Goal: Task Accomplishment & Management: Manage account settings

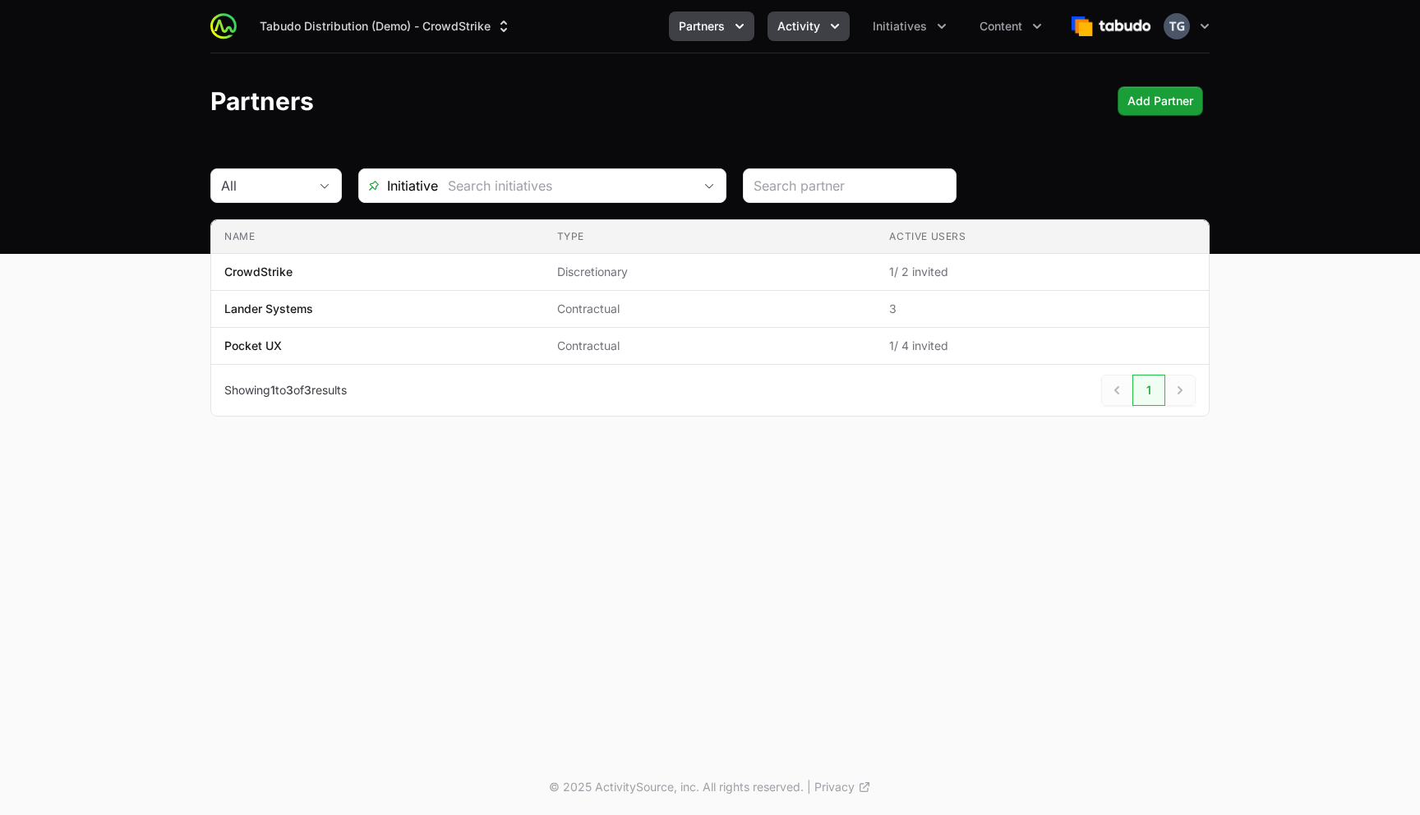
click at [809, 21] on span "Activity" at bounding box center [798, 26] width 43 height 16
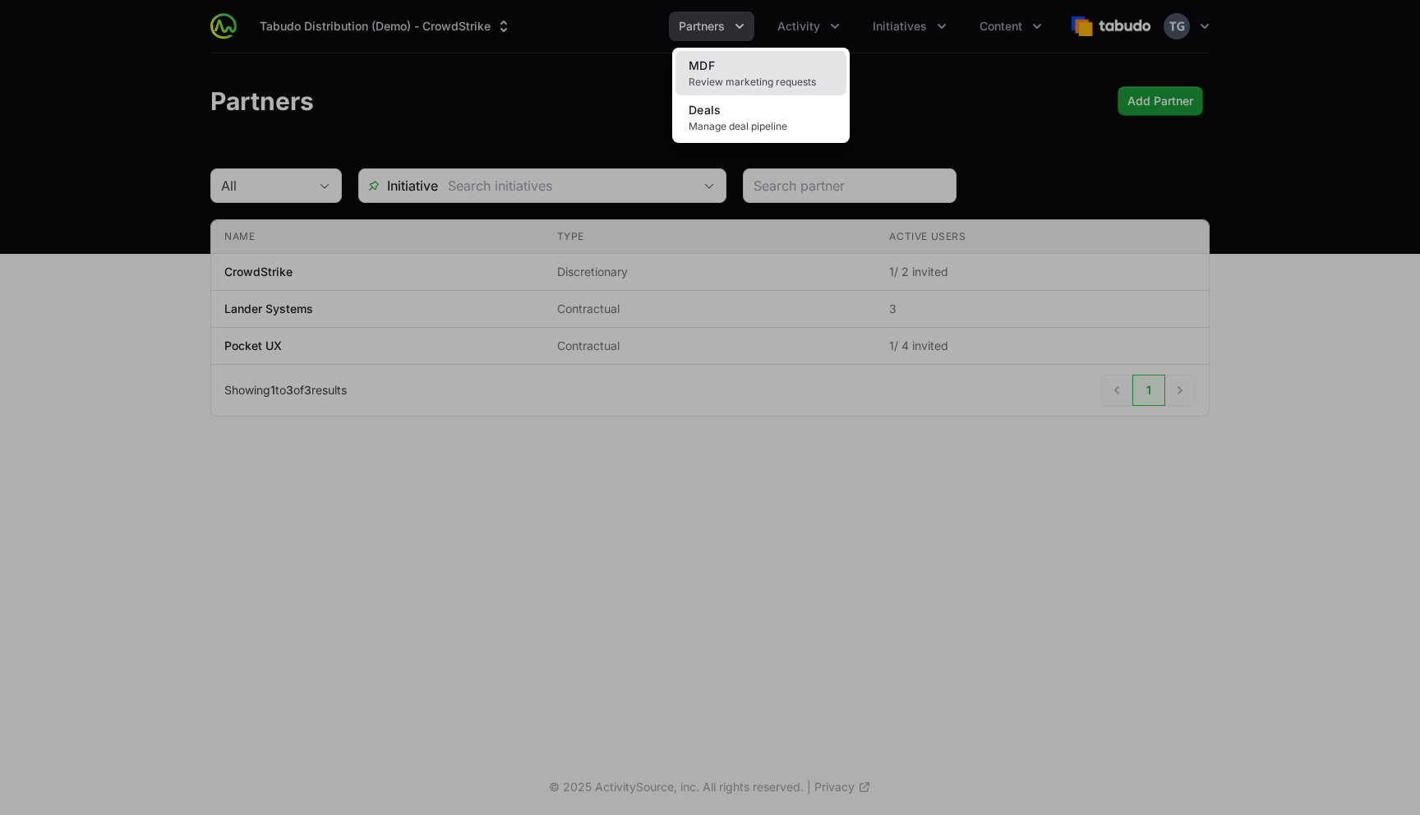
click at [785, 82] on span "Review marketing requests" at bounding box center [761, 82] width 145 height 13
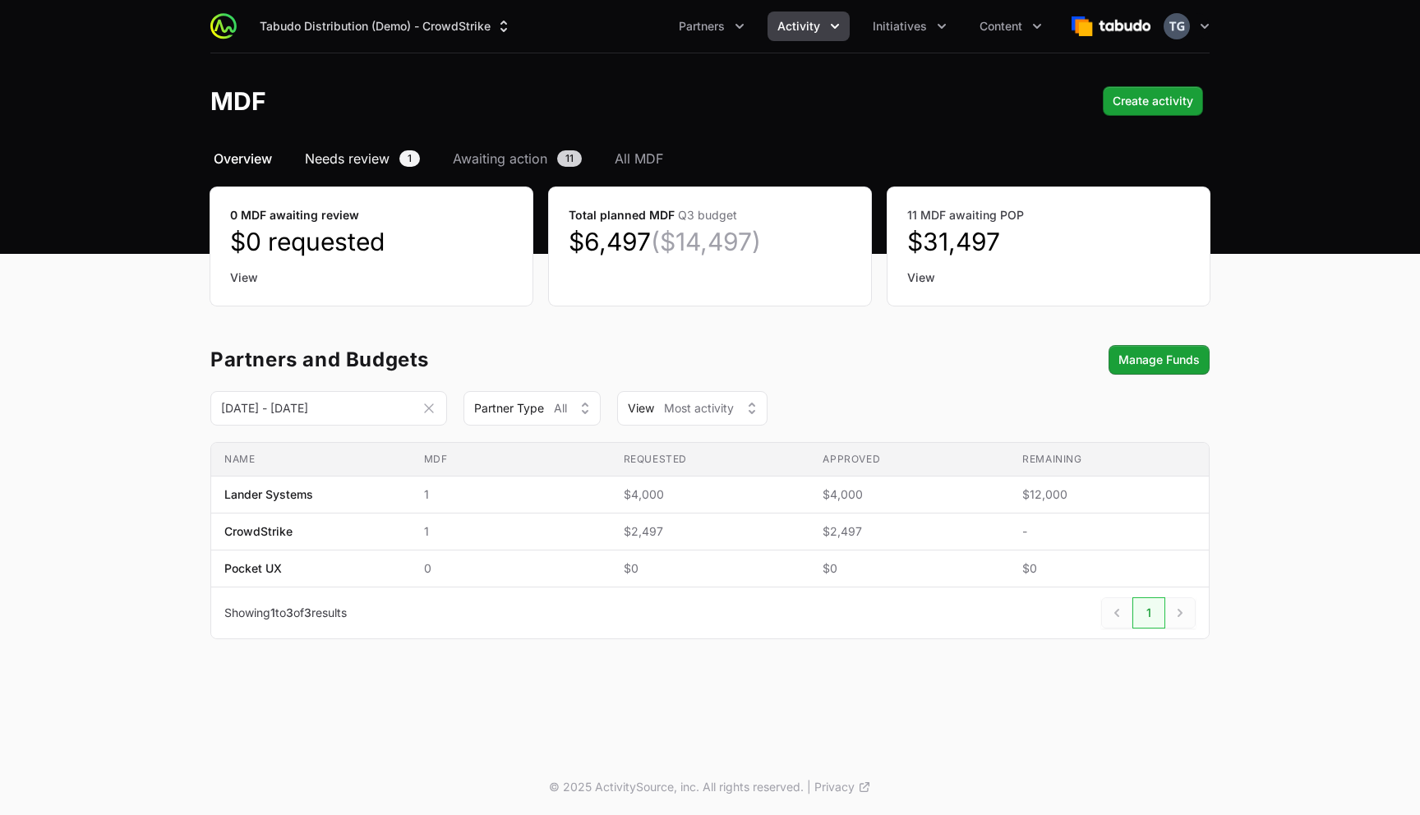
click at [375, 159] on span "Needs review" at bounding box center [347, 159] width 85 height 20
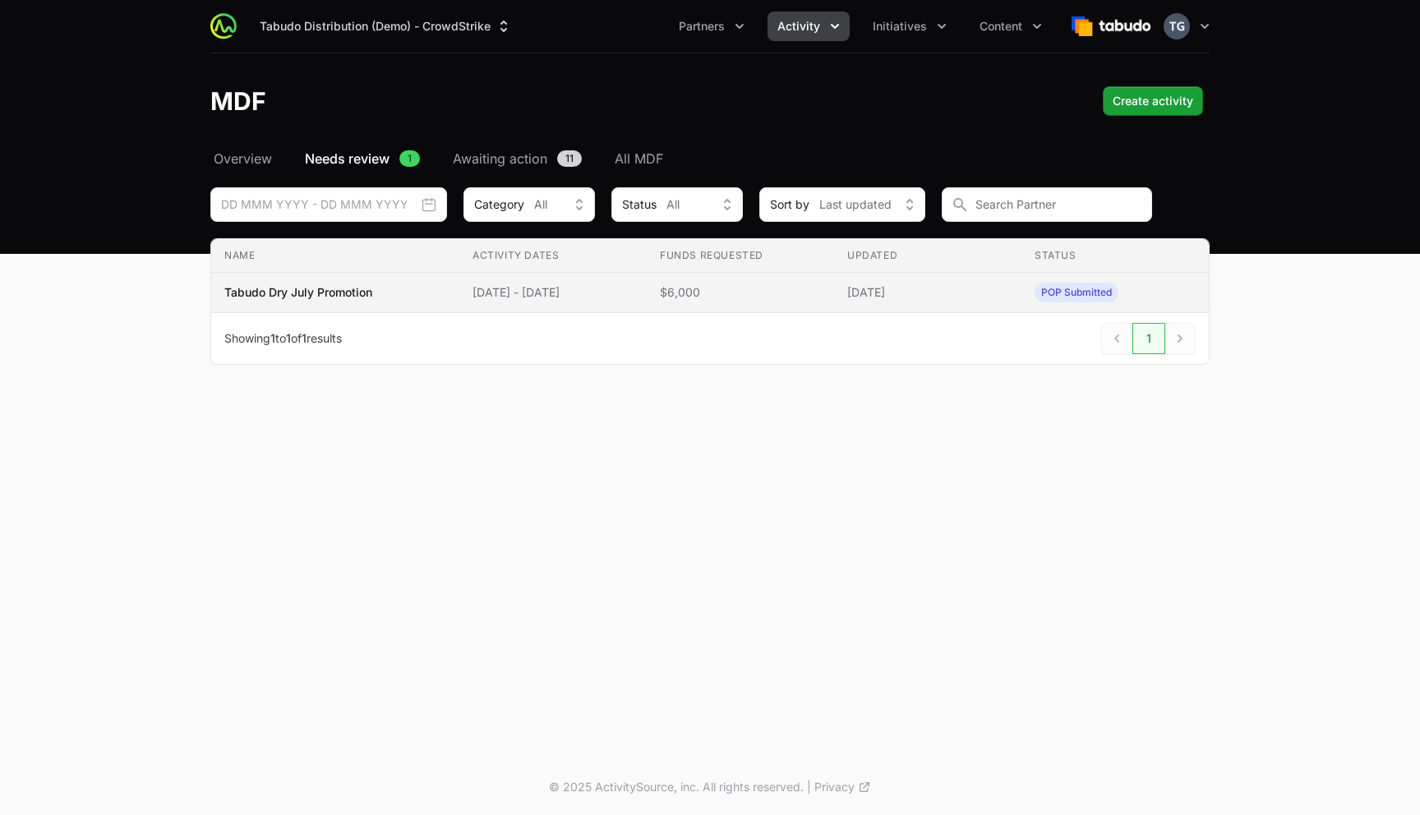
click at [647, 302] on td "Activity Dates [DATE] - [DATE]" at bounding box center [552, 293] width 187 height 40
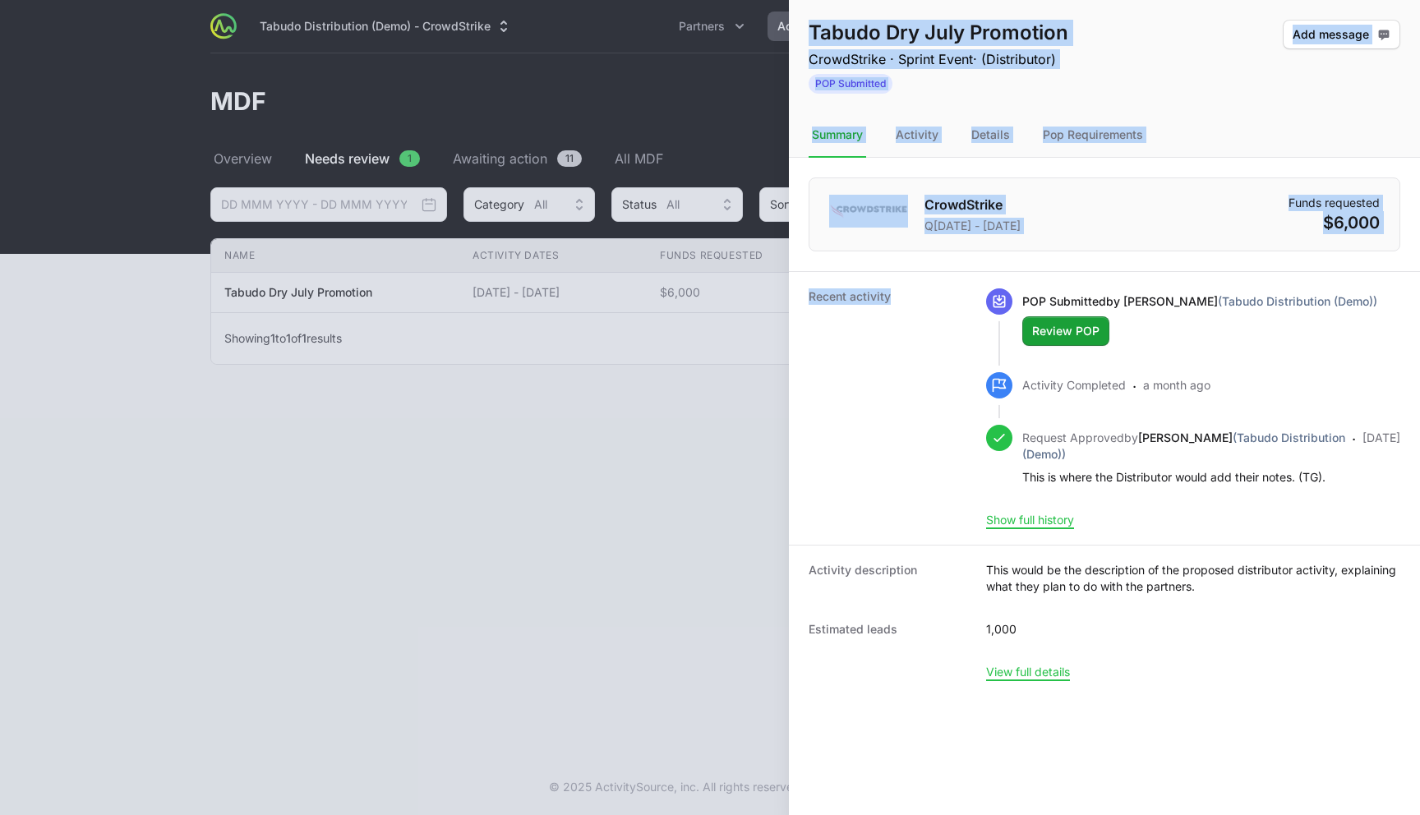
drag, startPoint x: 1011, startPoint y: 263, endPoint x: 410, endPoint y: 269, distance: 600.8
click at [394, 269] on div "Tabudo Dry July Promotion CrowdStrike · Sprint Event · (Distributor) POP Submit…" at bounding box center [710, 407] width 1420 height 815
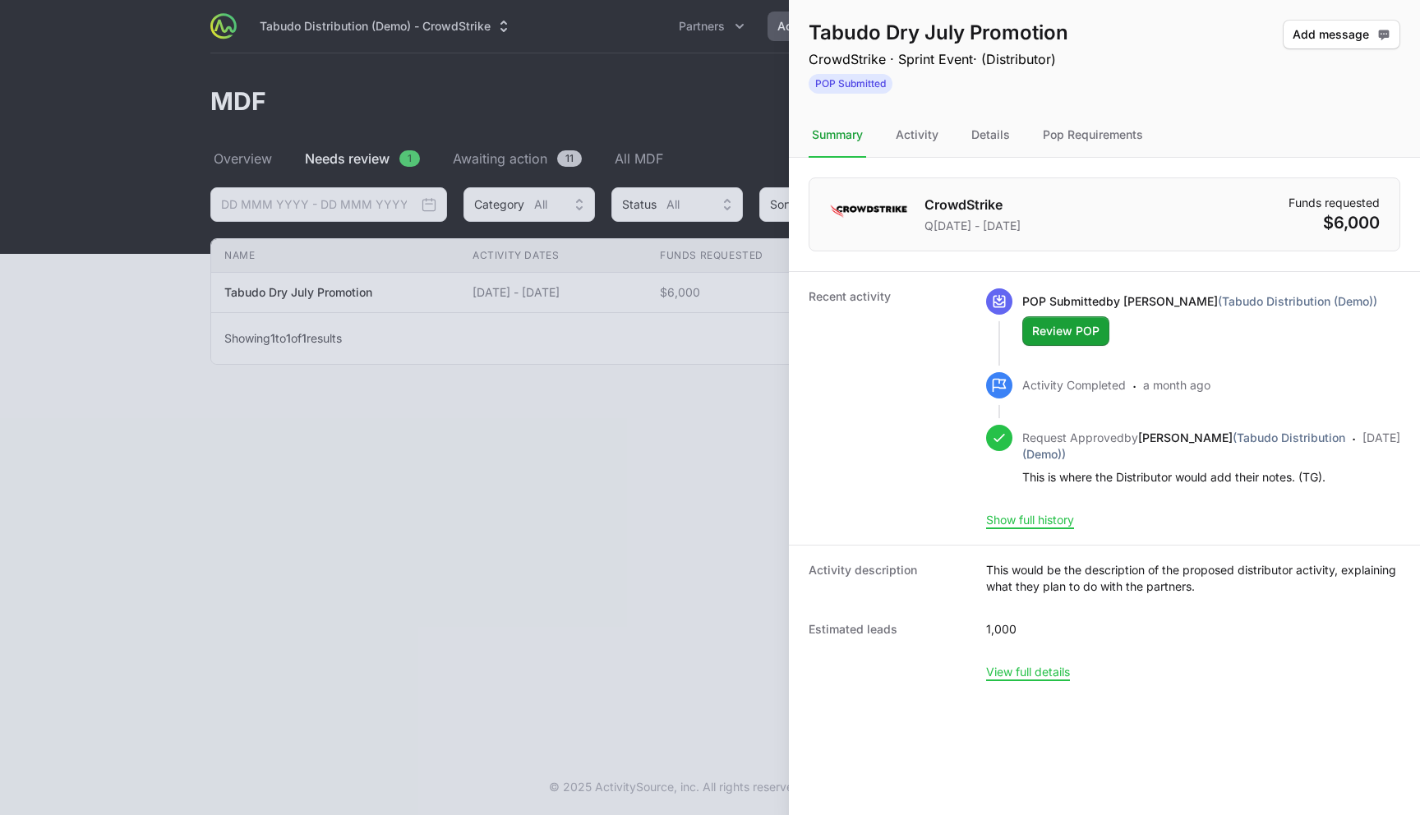
drag, startPoint x: 1007, startPoint y: 187, endPoint x: 1015, endPoint y: 182, distance: 9.6
click at [1007, 187] on div "CrowdStrike Q[DATE] - [DATE] Funds requested $6,000" at bounding box center [1105, 215] width 592 height 74
click at [950, 53] on p "CrowdStrike · Sprint Event · (Distributor)" at bounding box center [939, 59] width 260 height 20
click at [849, 52] on p "CrowdStrike · Sprint Event · (Distributor)" at bounding box center [939, 59] width 260 height 20
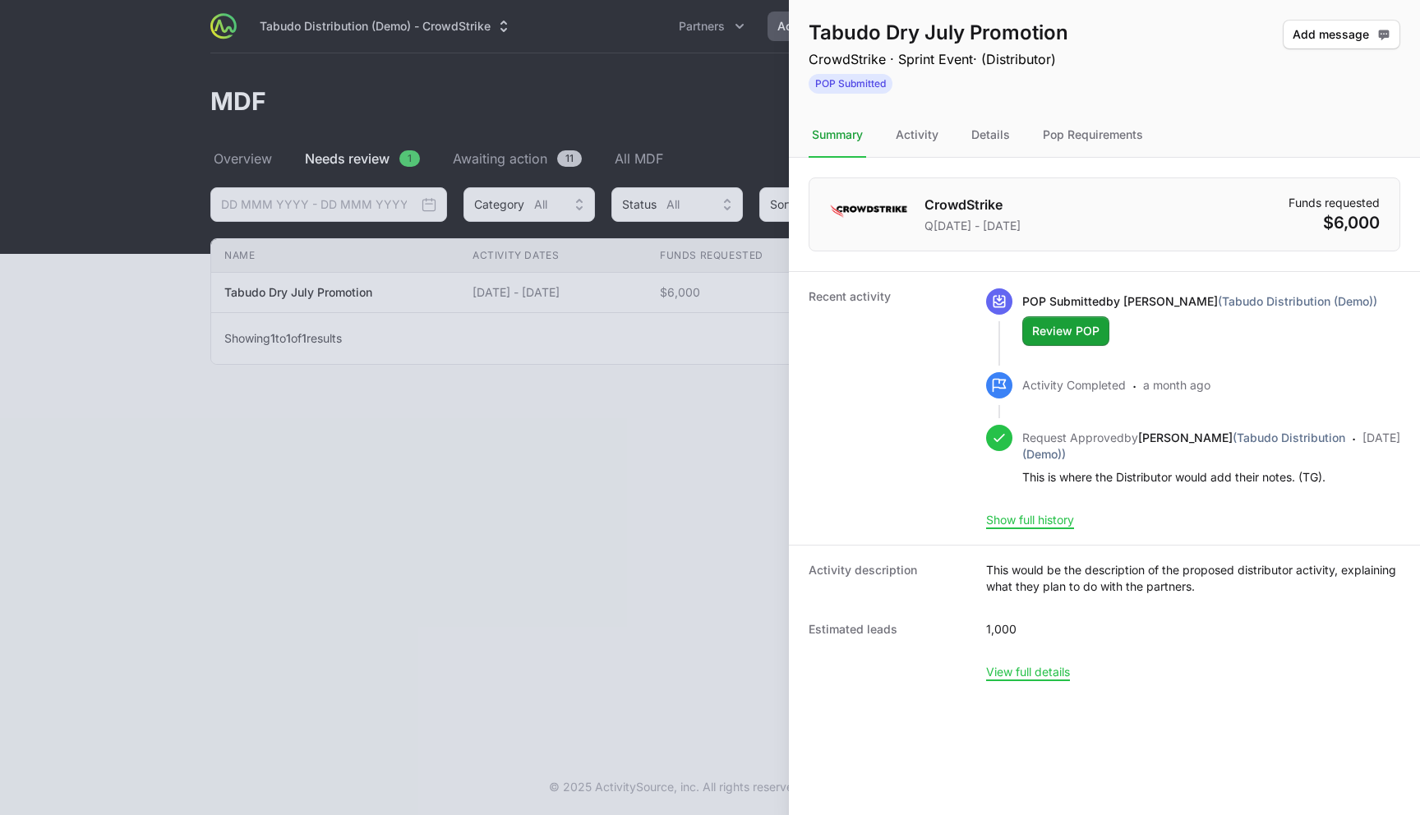
drag, startPoint x: 528, startPoint y: 104, endPoint x: 511, endPoint y: 84, distance: 26.8
click at [528, 104] on div at bounding box center [710, 407] width 1420 height 815
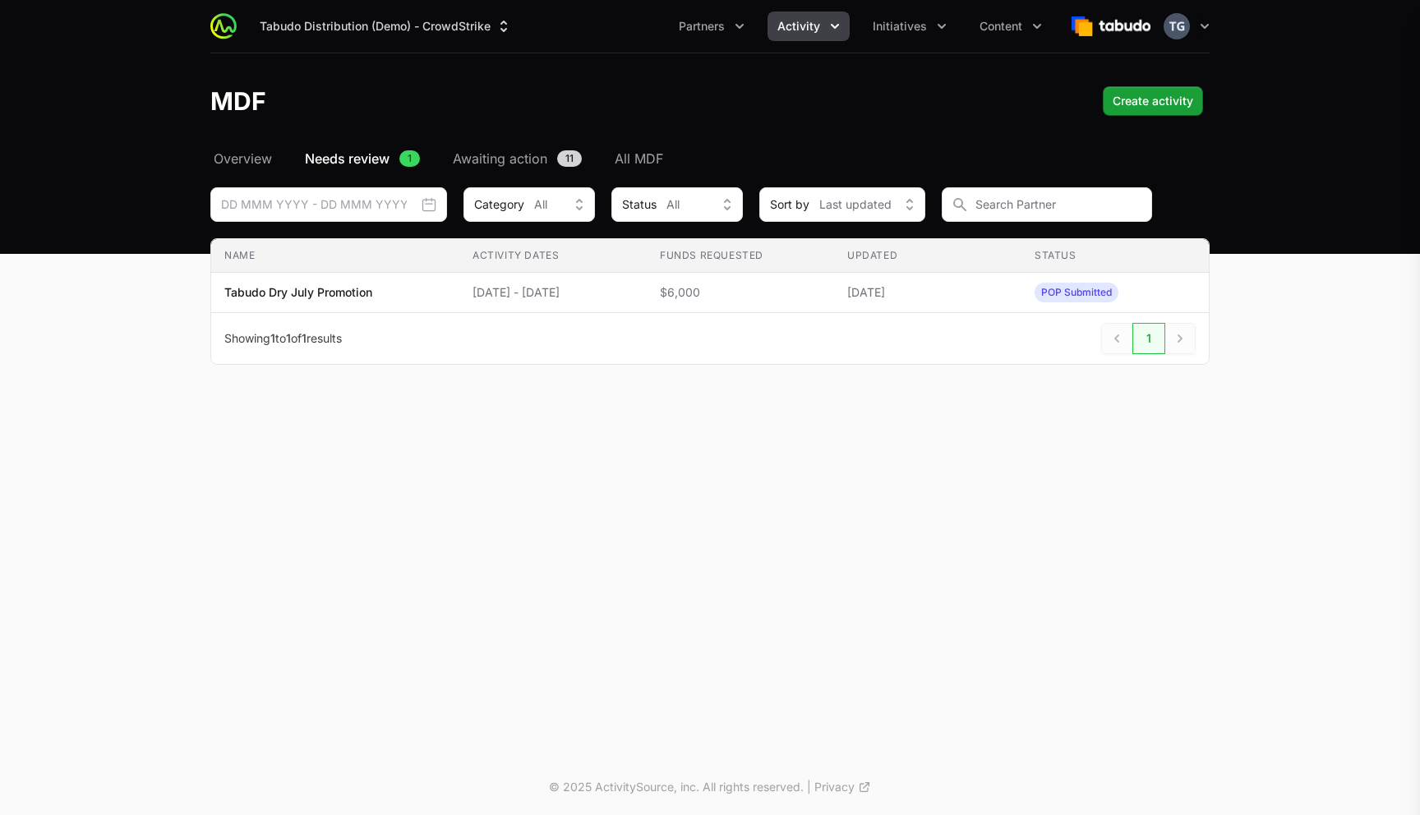
click at [380, 15] on div at bounding box center [710, 407] width 1420 height 815
click at [393, 25] on button "Tabudo Distribution (Demo) - CrowdStrike" at bounding box center [386, 27] width 272 height 30
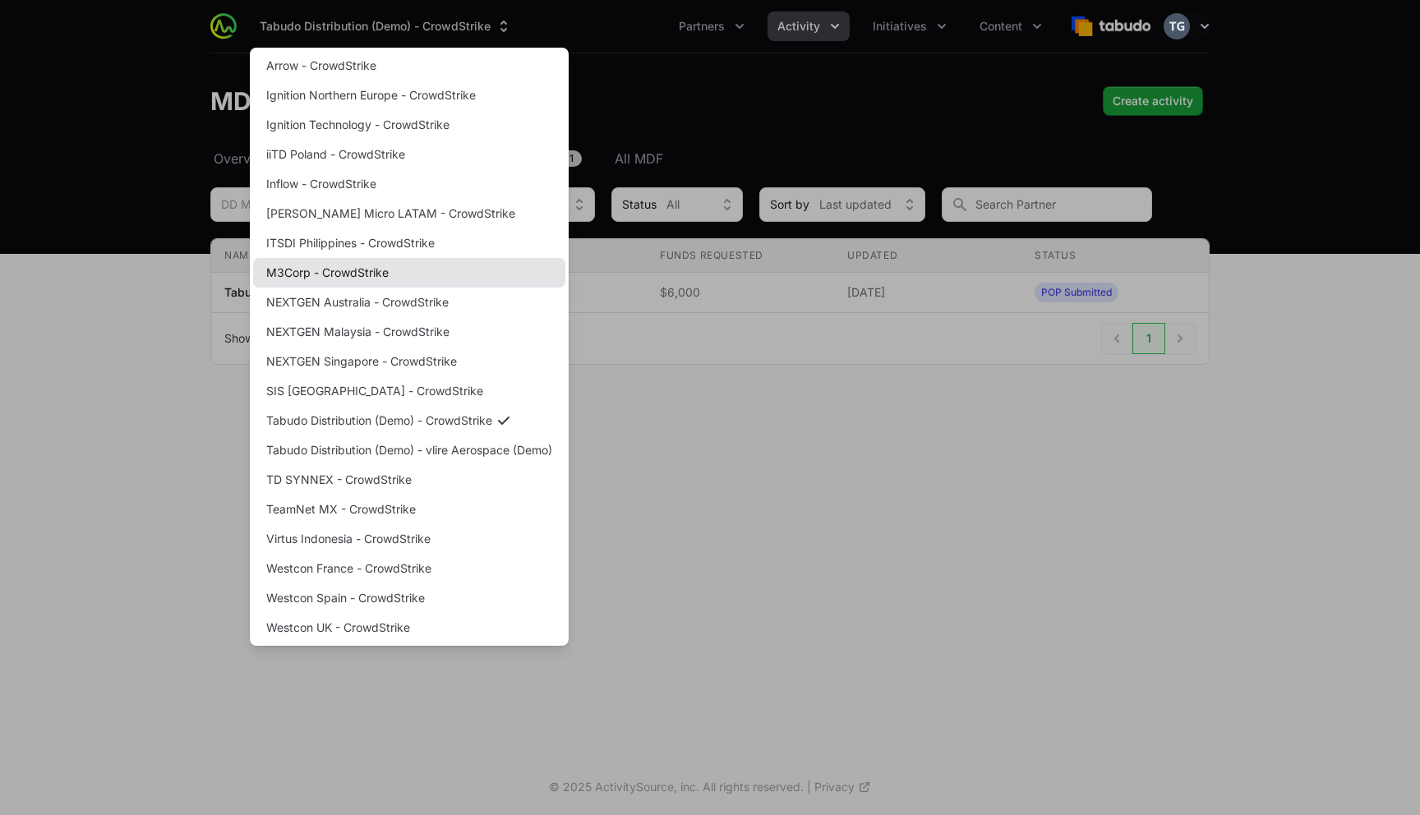
click at [355, 271] on link "M3Corp - CrowdStrike" at bounding box center [409, 273] width 312 height 30
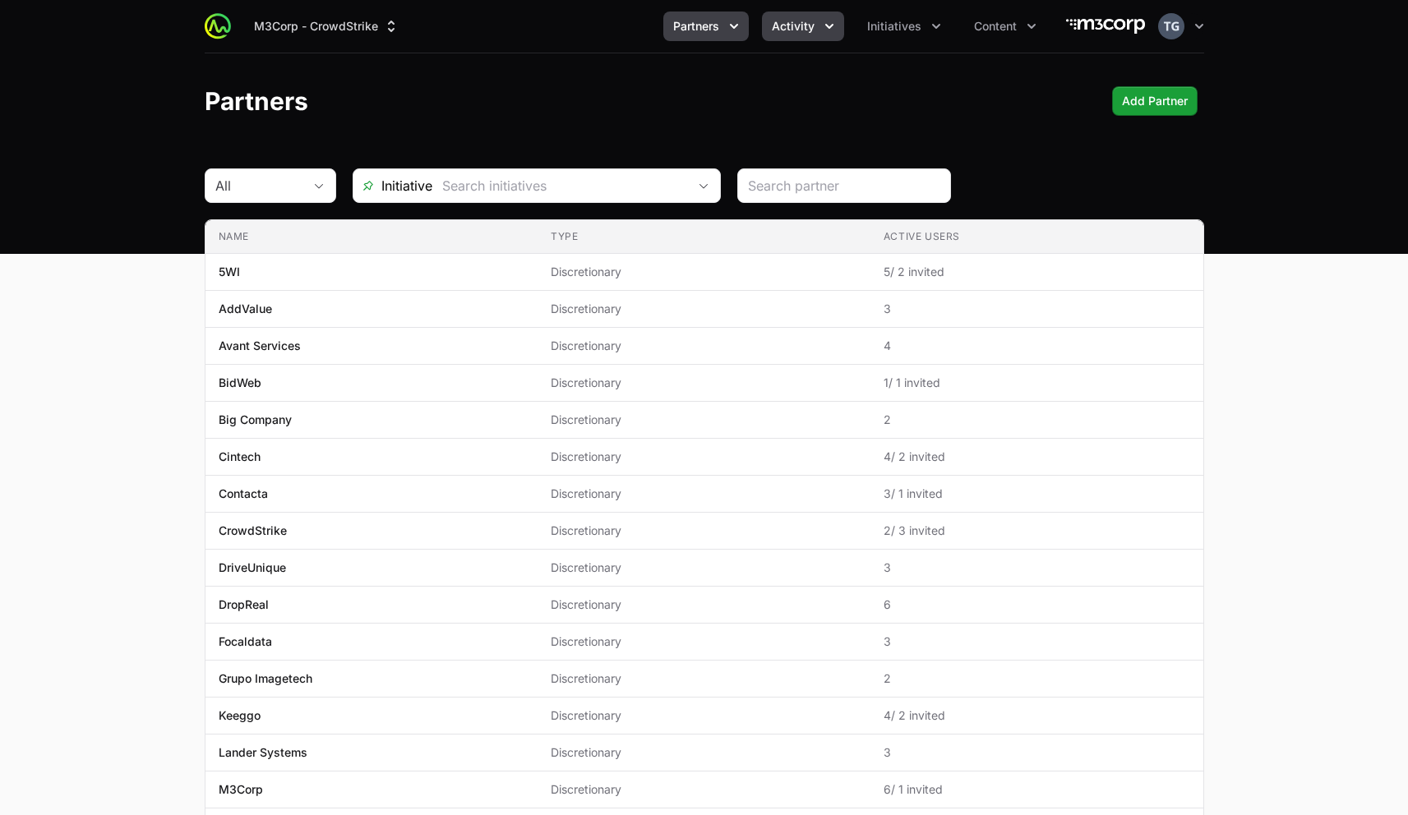
click at [823, 29] on icon "Activity menu" at bounding box center [829, 26] width 16 height 16
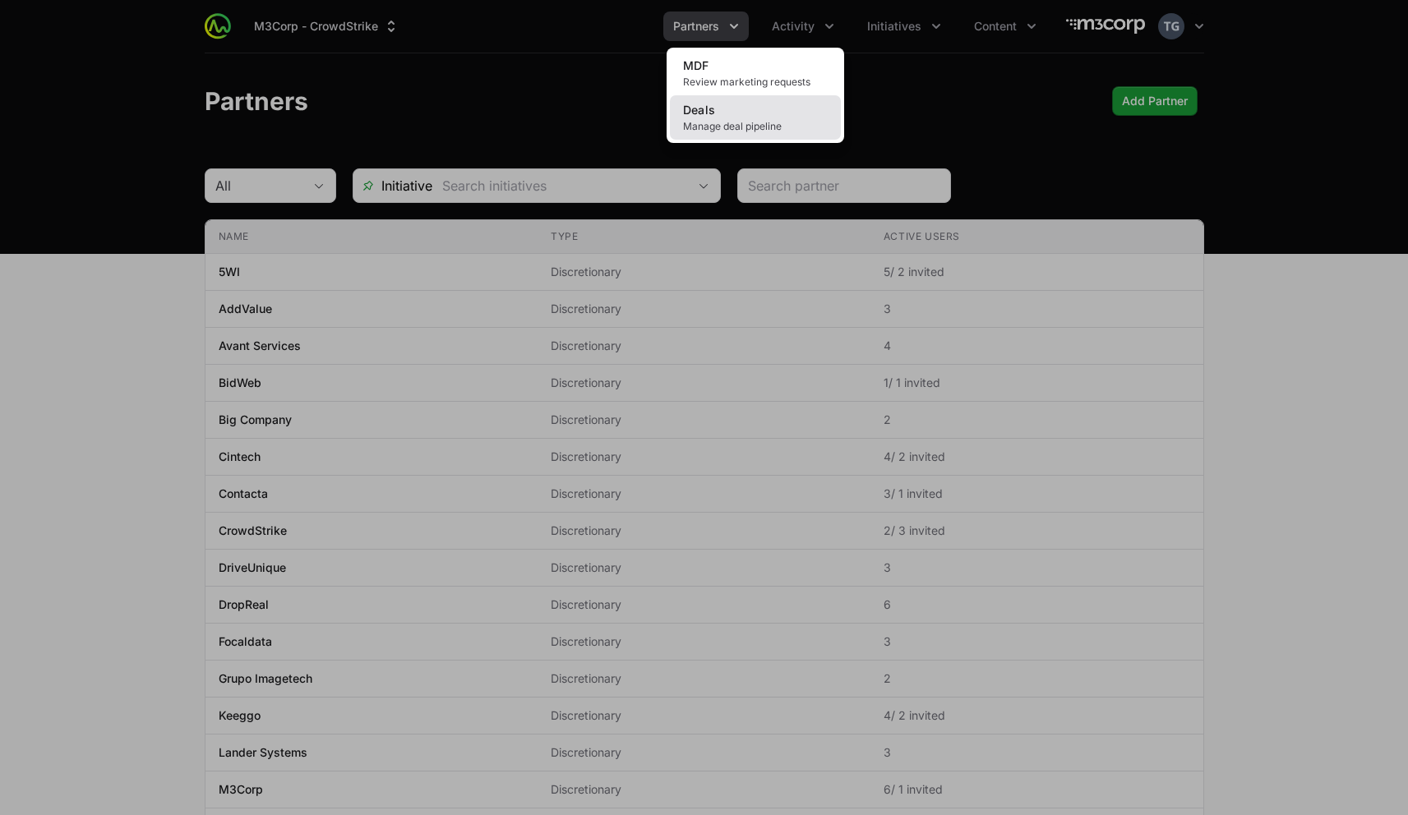
click at [814, 114] on link "Deals Manage deal pipeline" at bounding box center [755, 117] width 171 height 44
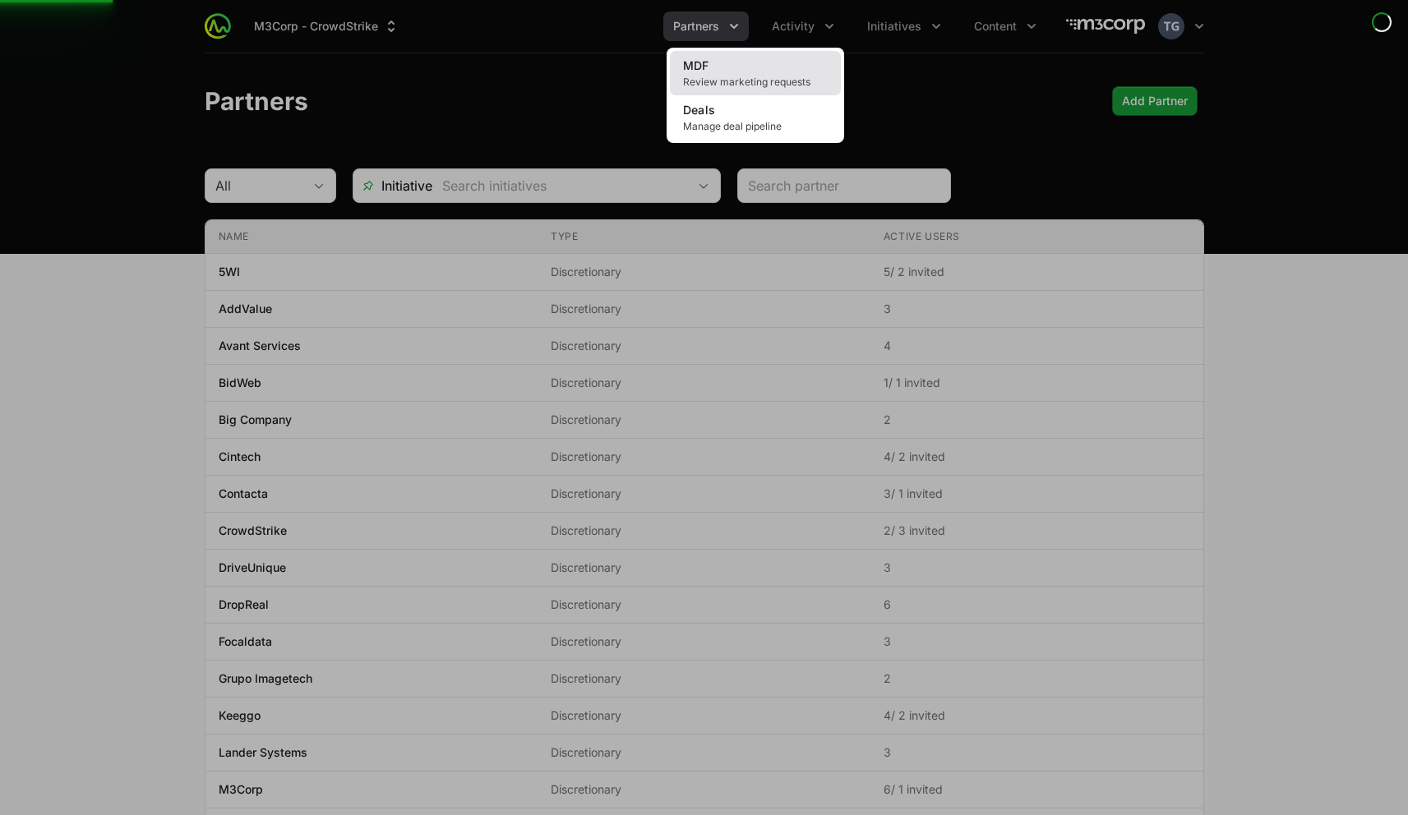
click at [813, 85] on span "Review marketing requests" at bounding box center [755, 82] width 145 height 13
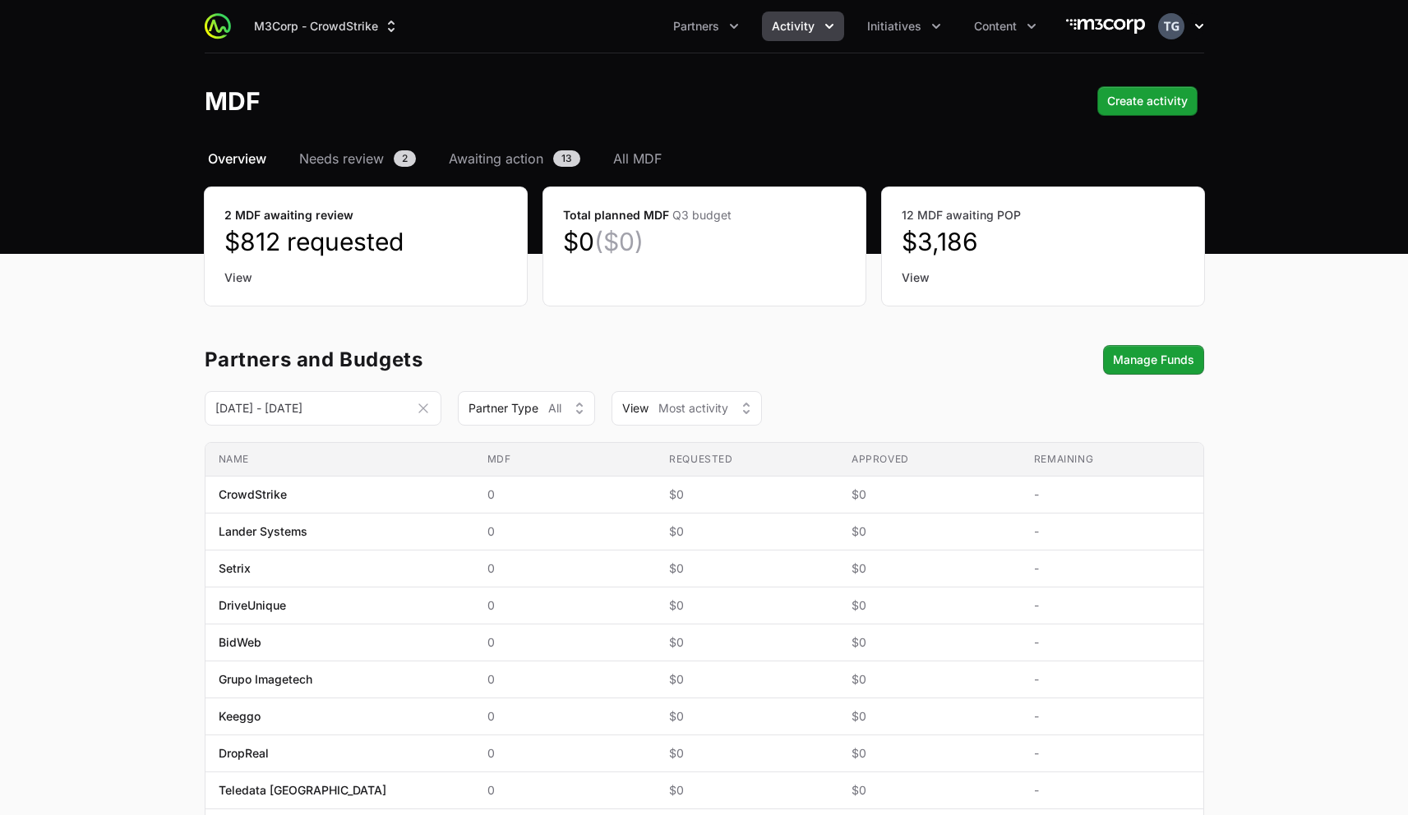
click at [1197, 30] on icon "button" at bounding box center [1199, 26] width 16 height 16
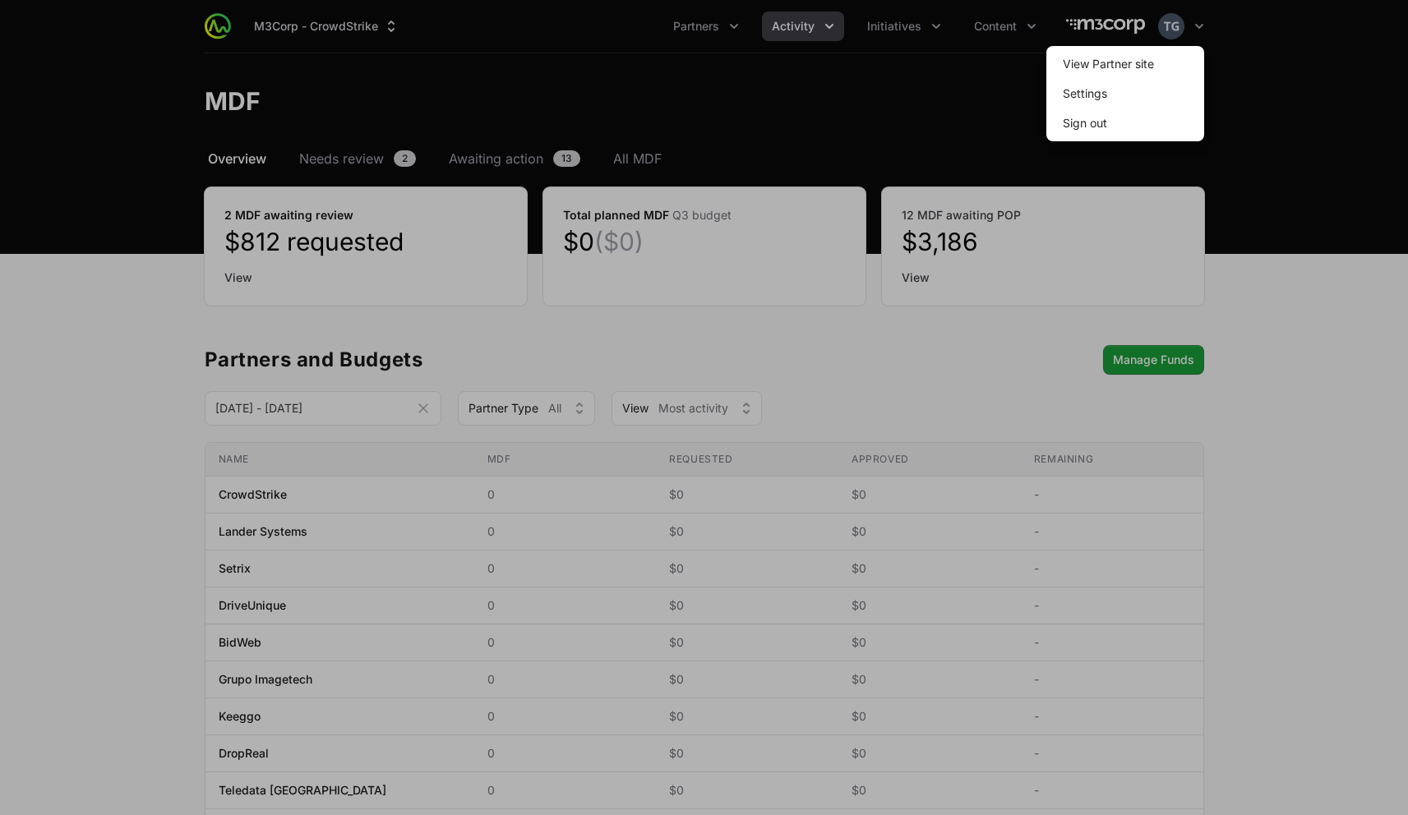
click at [1235, 119] on div at bounding box center [704, 407] width 1408 height 815
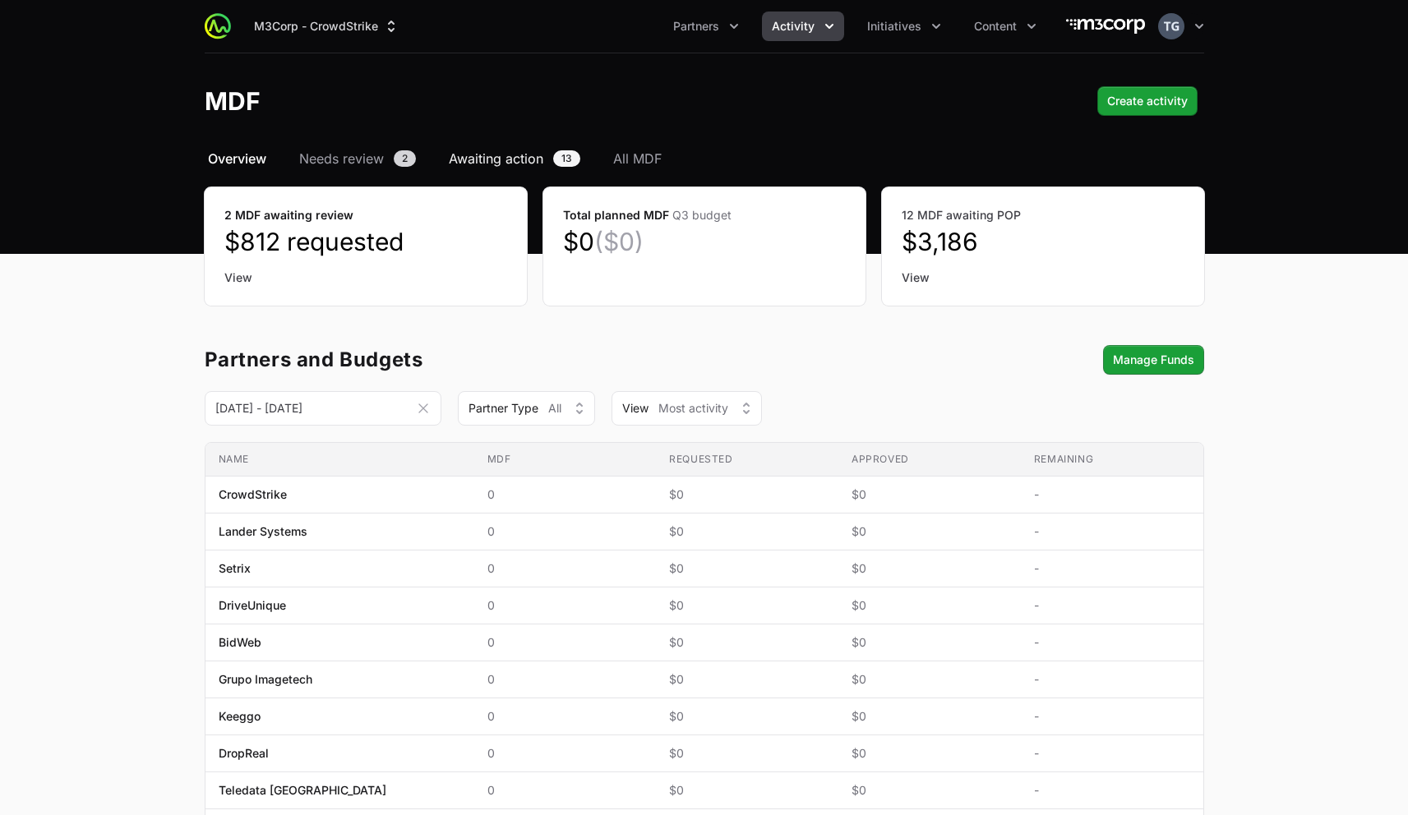
click at [467, 157] on span "Awaiting action" at bounding box center [496, 159] width 95 height 20
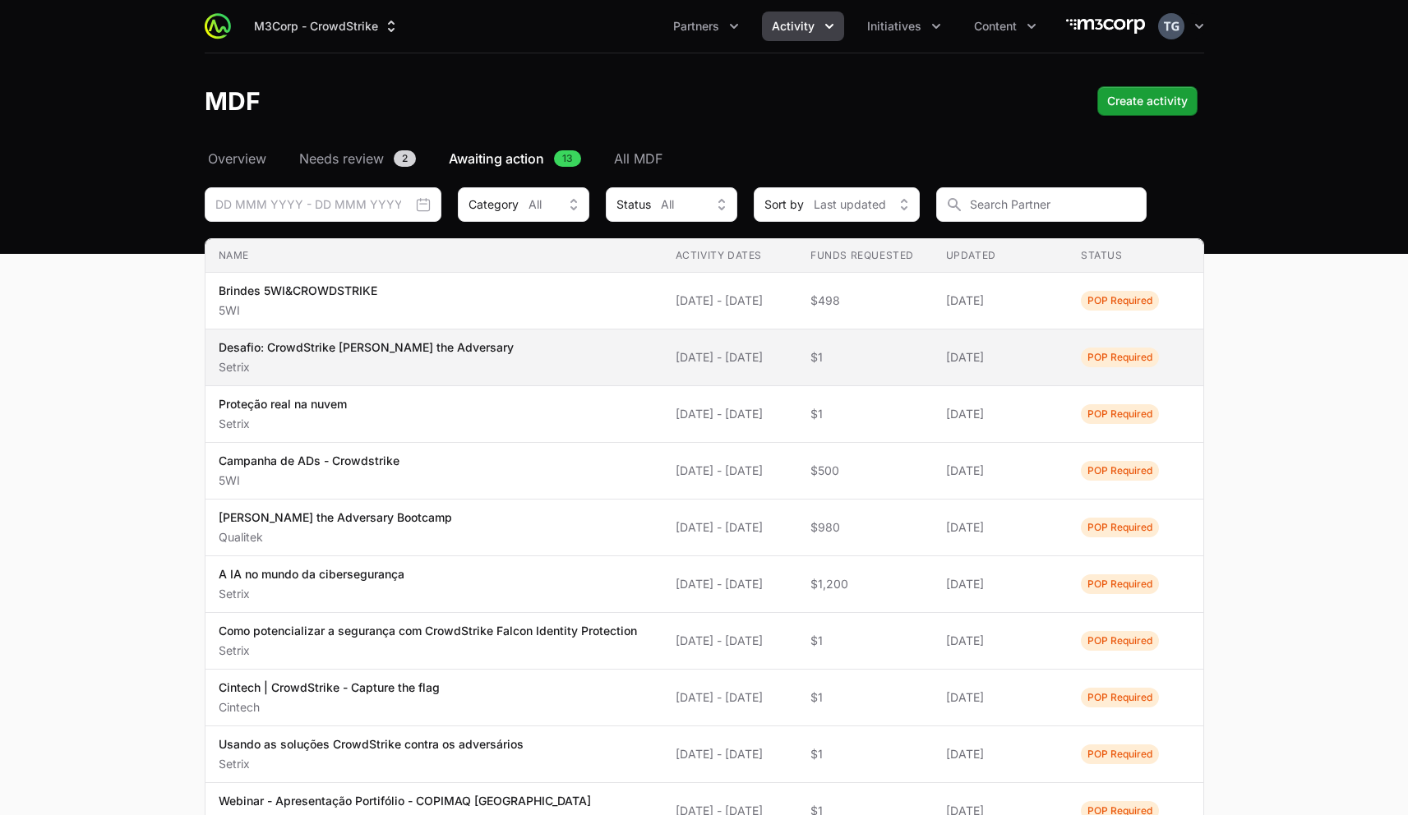
click at [483, 362] on span "Desafio: CrowdStrike [PERSON_NAME] the Adversary Setrix" at bounding box center [434, 357] width 431 height 36
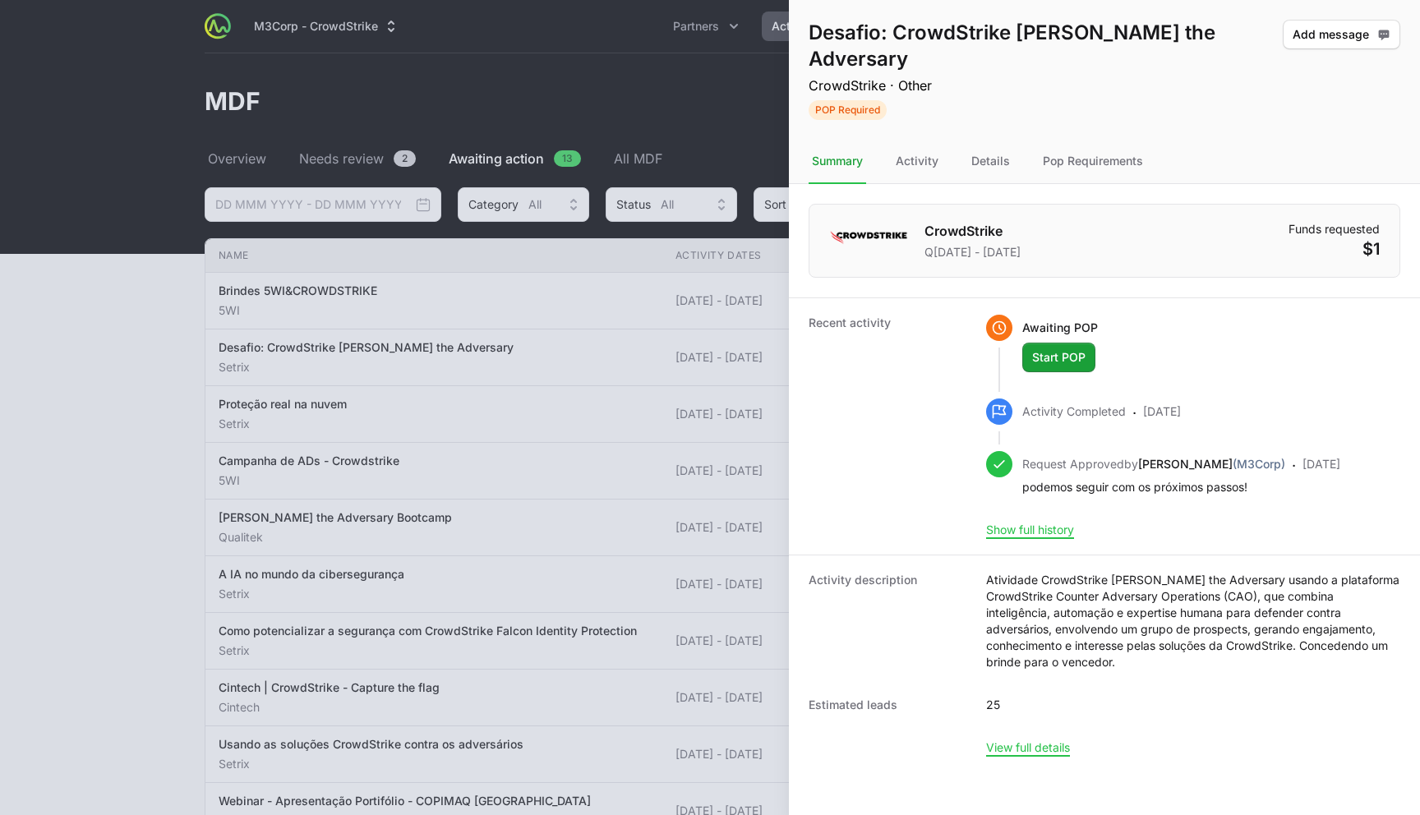
click at [937, 30] on h1 "Desafio: CrowdStrike [PERSON_NAME] the Adversary" at bounding box center [1043, 46] width 468 height 53
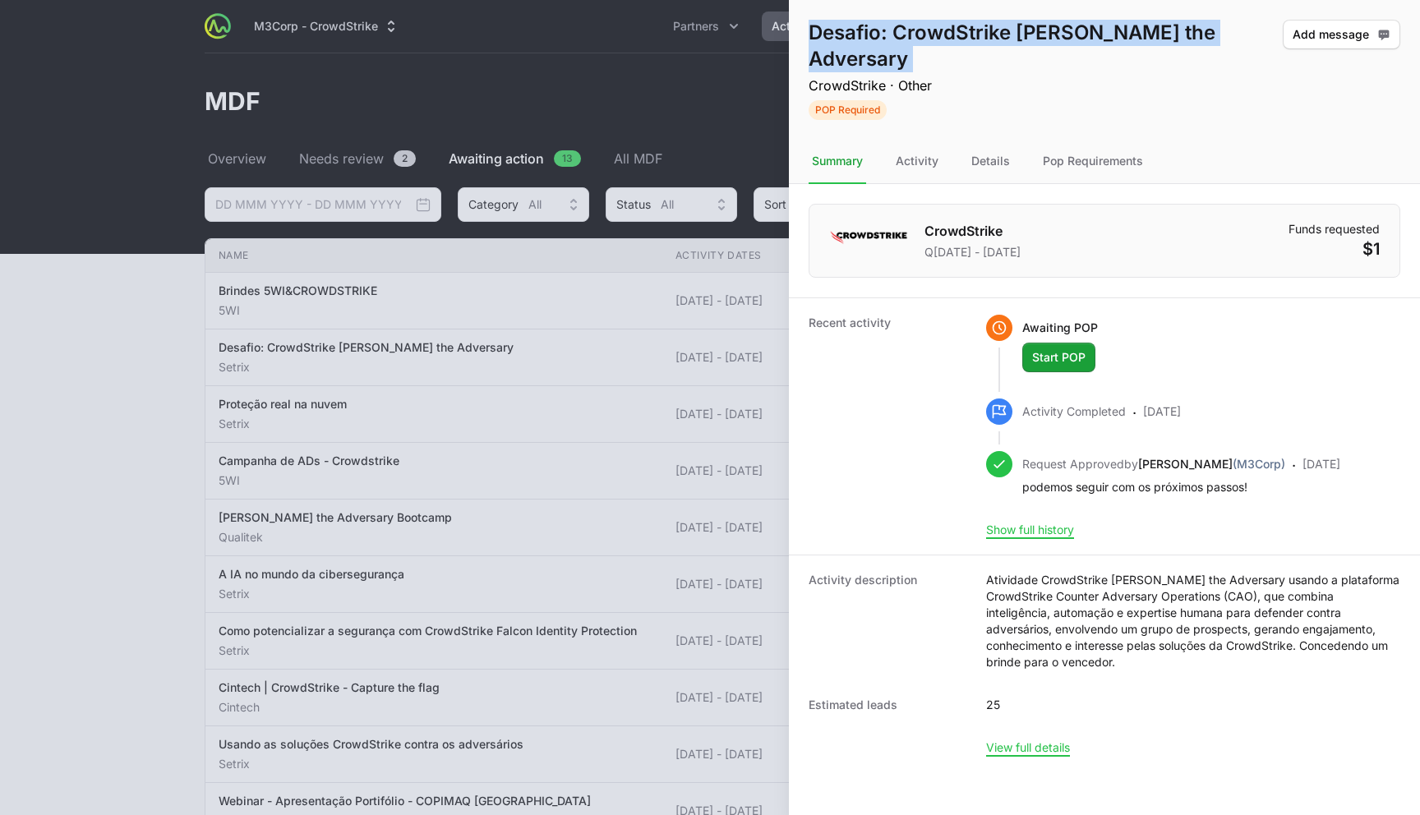
click at [937, 30] on h1 "Desafio: CrowdStrike [PERSON_NAME] the Adversary" at bounding box center [1043, 46] width 468 height 53
copy h1 "Desafio: CrowdStrike [PERSON_NAME] the Adversary"
click at [1229, 594] on dd "Atividade CrowdStrike [PERSON_NAME] the Adversary usando a plataforma CrowdStri…" at bounding box center [1193, 621] width 414 height 99
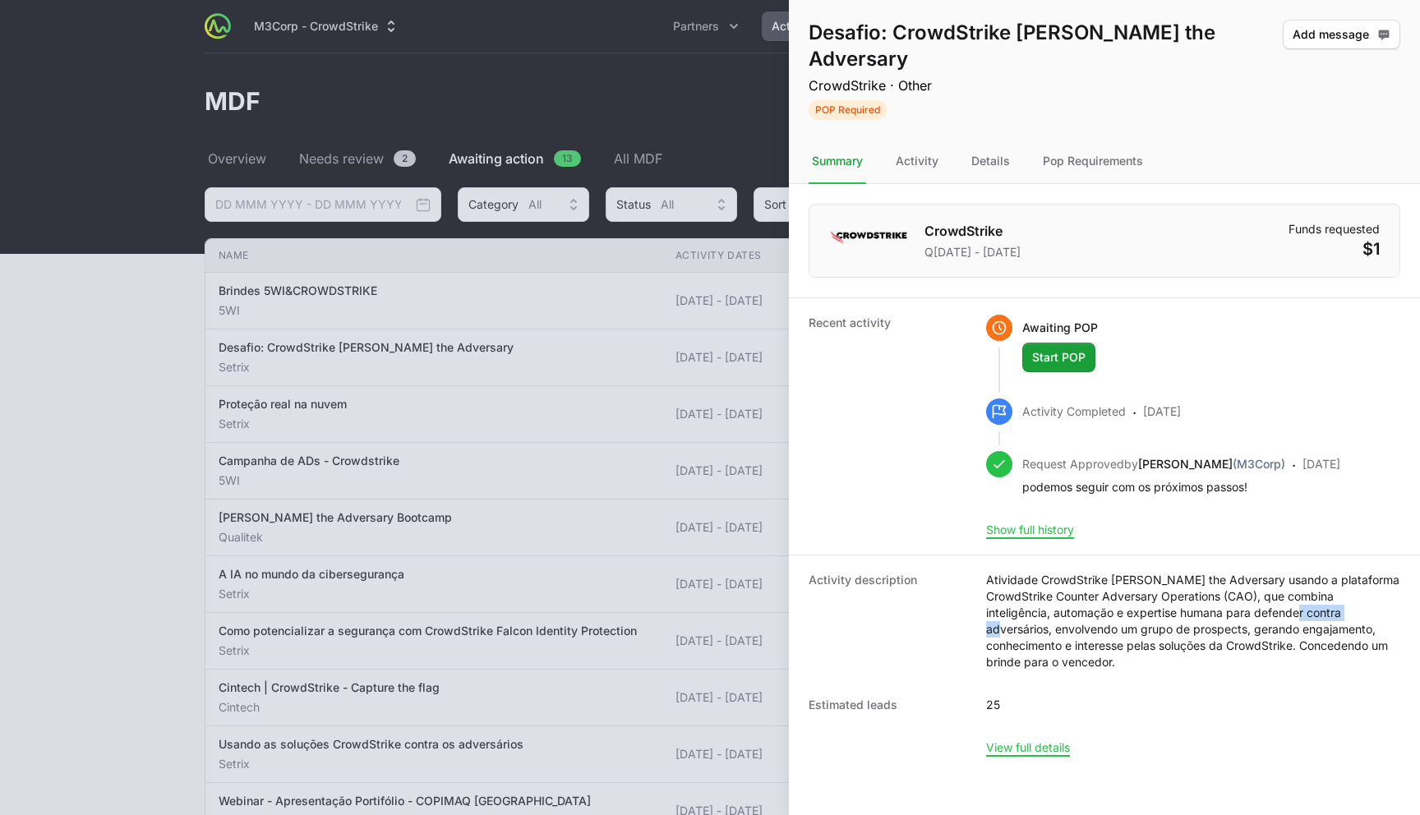
click at [1229, 594] on dd "Atividade CrowdStrike [PERSON_NAME] the Adversary usando a plataforma CrowdStri…" at bounding box center [1193, 621] width 414 height 99
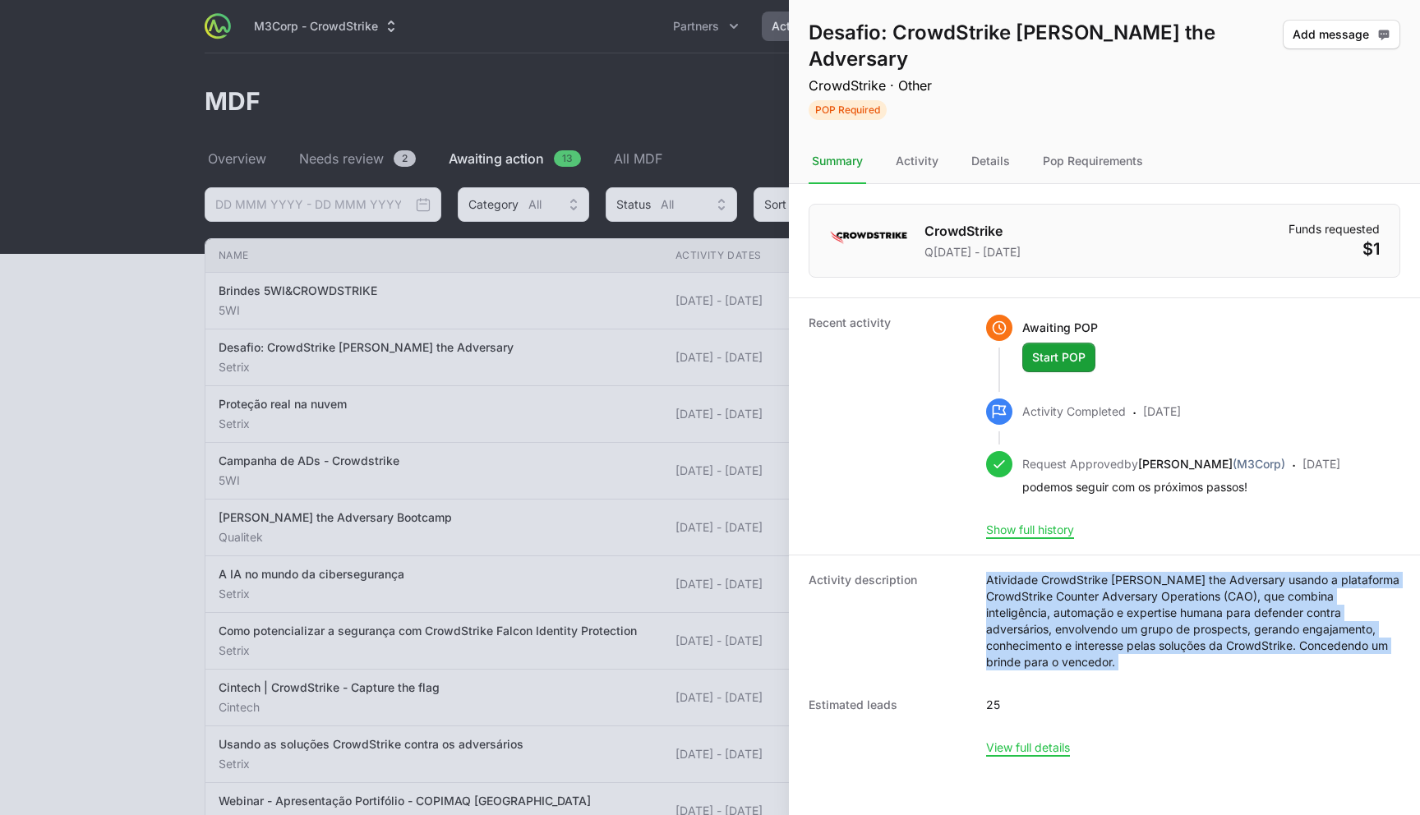
click at [1229, 594] on dd "Atividade CrowdStrike [PERSON_NAME] the Adversary usando a plataforma CrowdStri…" at bounding box center [1193, 621] width 414 height 99
copy dd "Atividade CrowdStrike [PERSON_NAME] the Adversary usando a plataforma CrowdStri…"
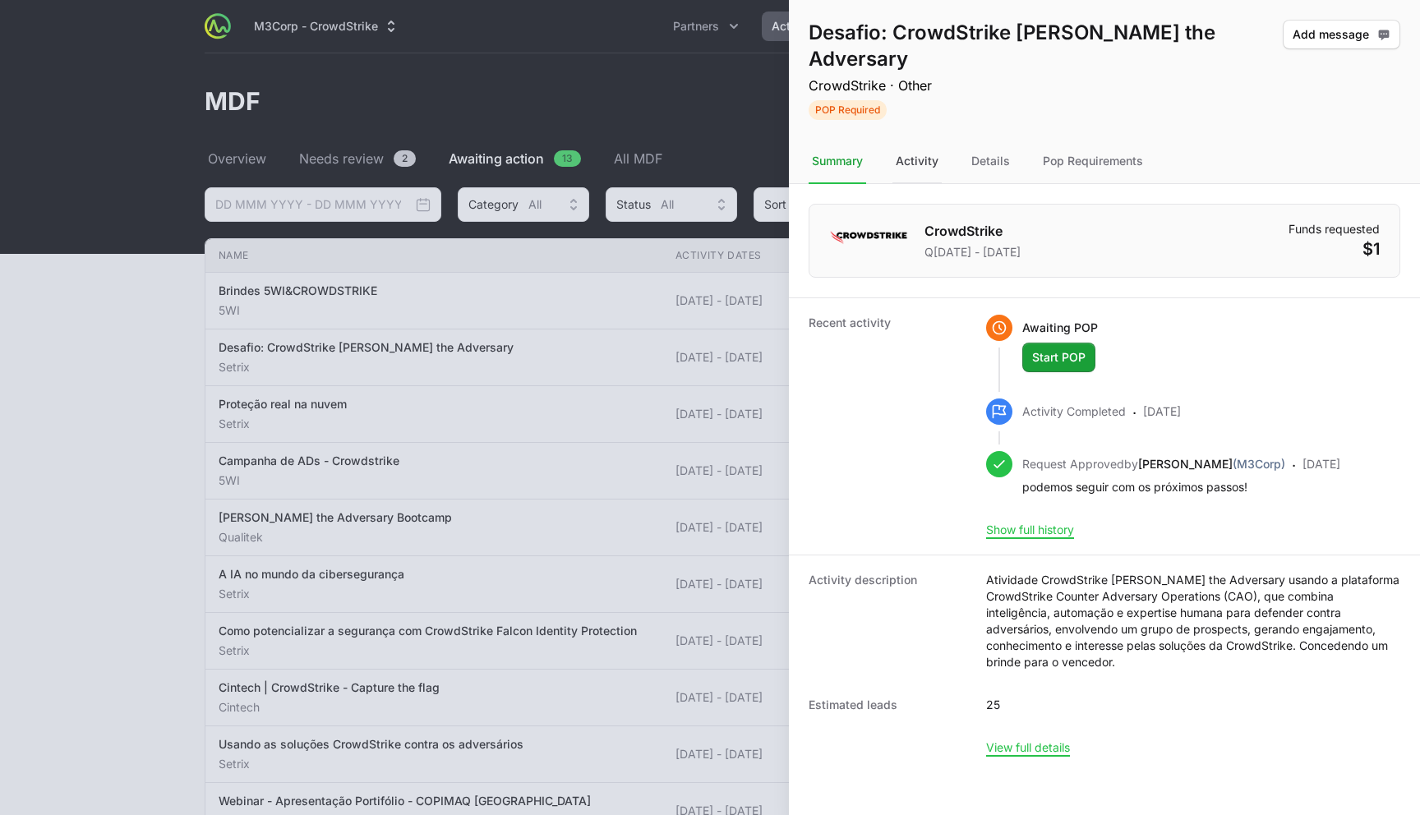
click at [921, 140] on div "Activity" at bounding box center [916, 162] width 49 height 44
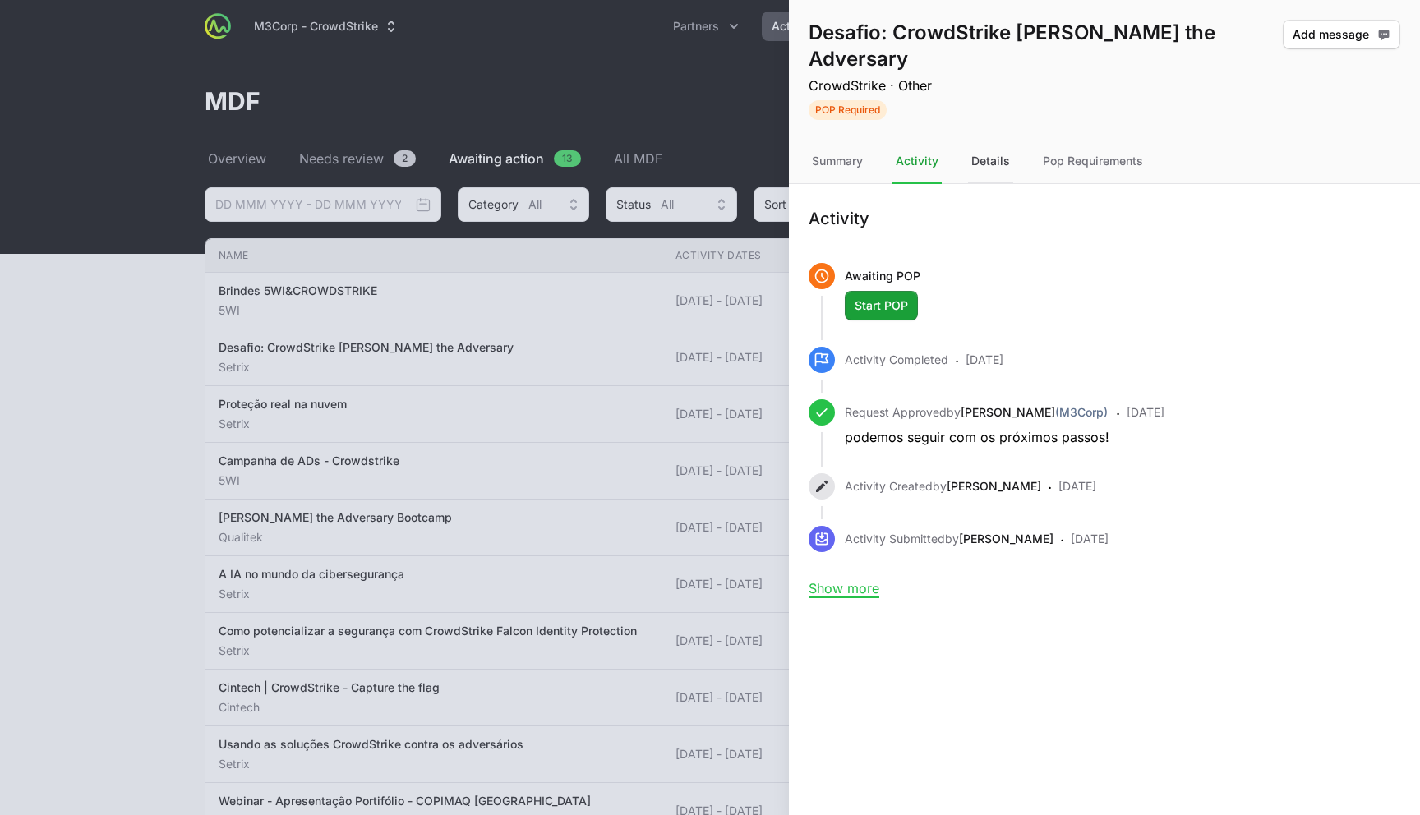
click at [989, 140] on div "Details" at bounding box center [990, 162] width 45 height 44
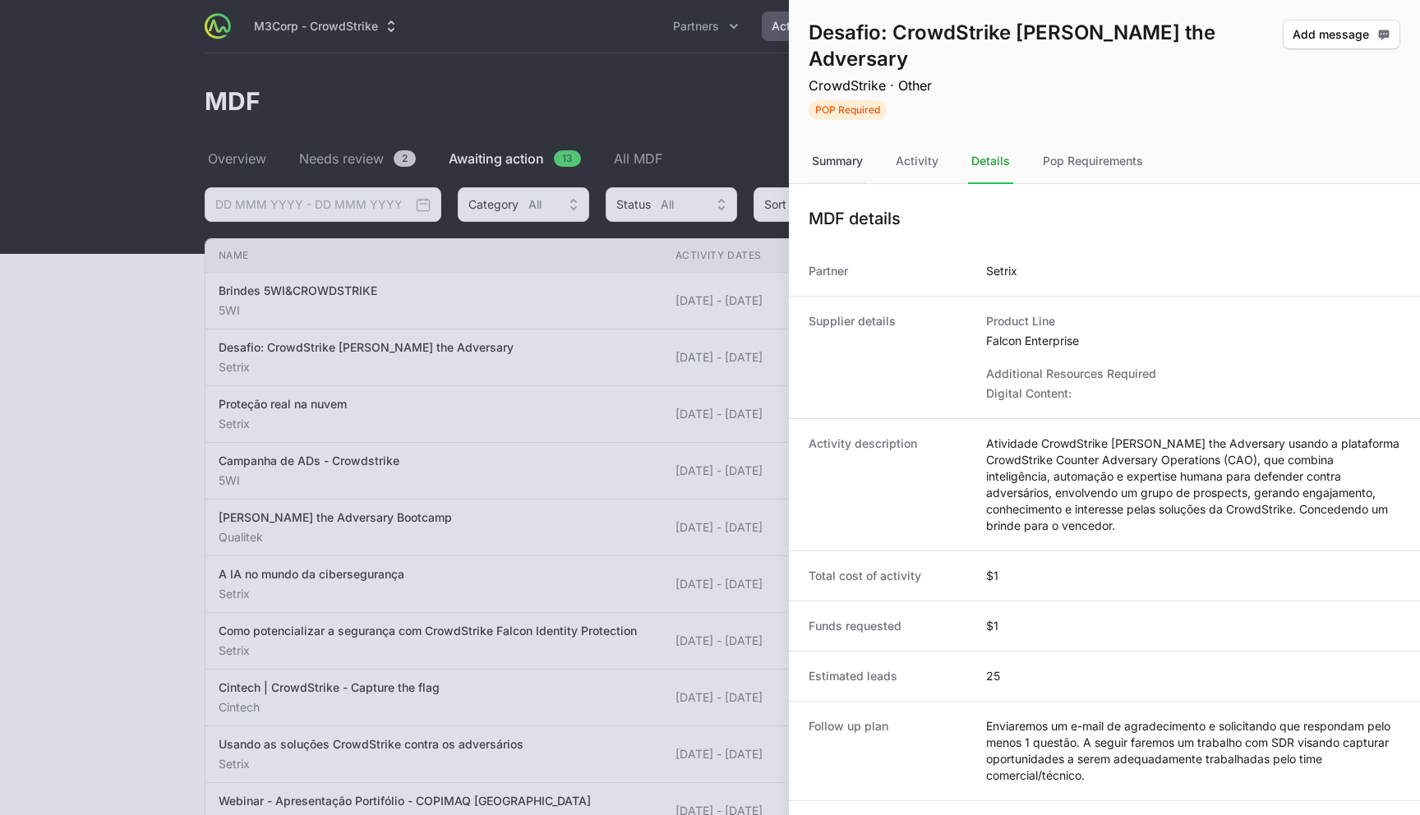
click at [839, 140] on div "Summary" at bounding box center [838, 162] width 58 height 44
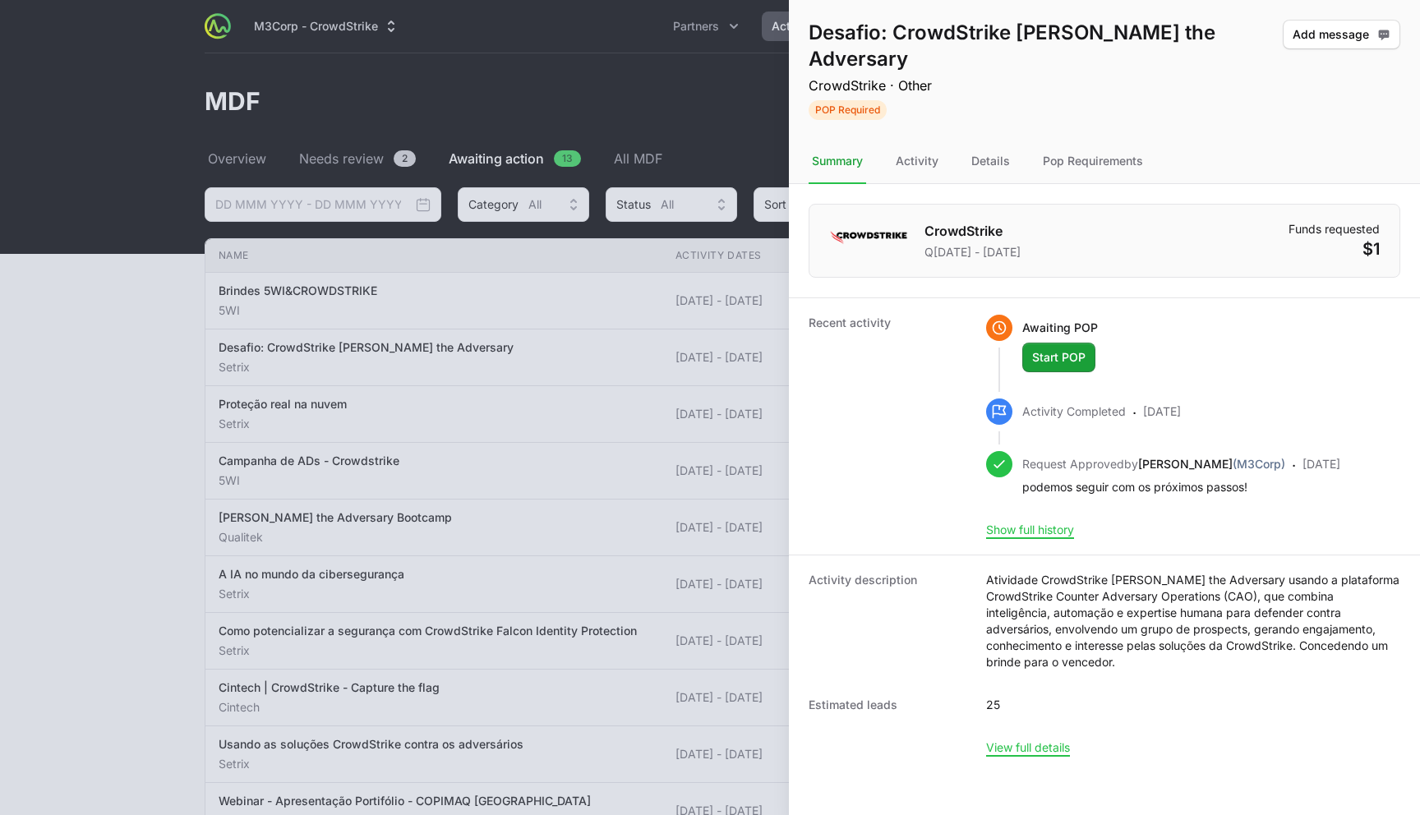
click at [707, 78] on div at bounding box center [710, 407] width 1420 height 815
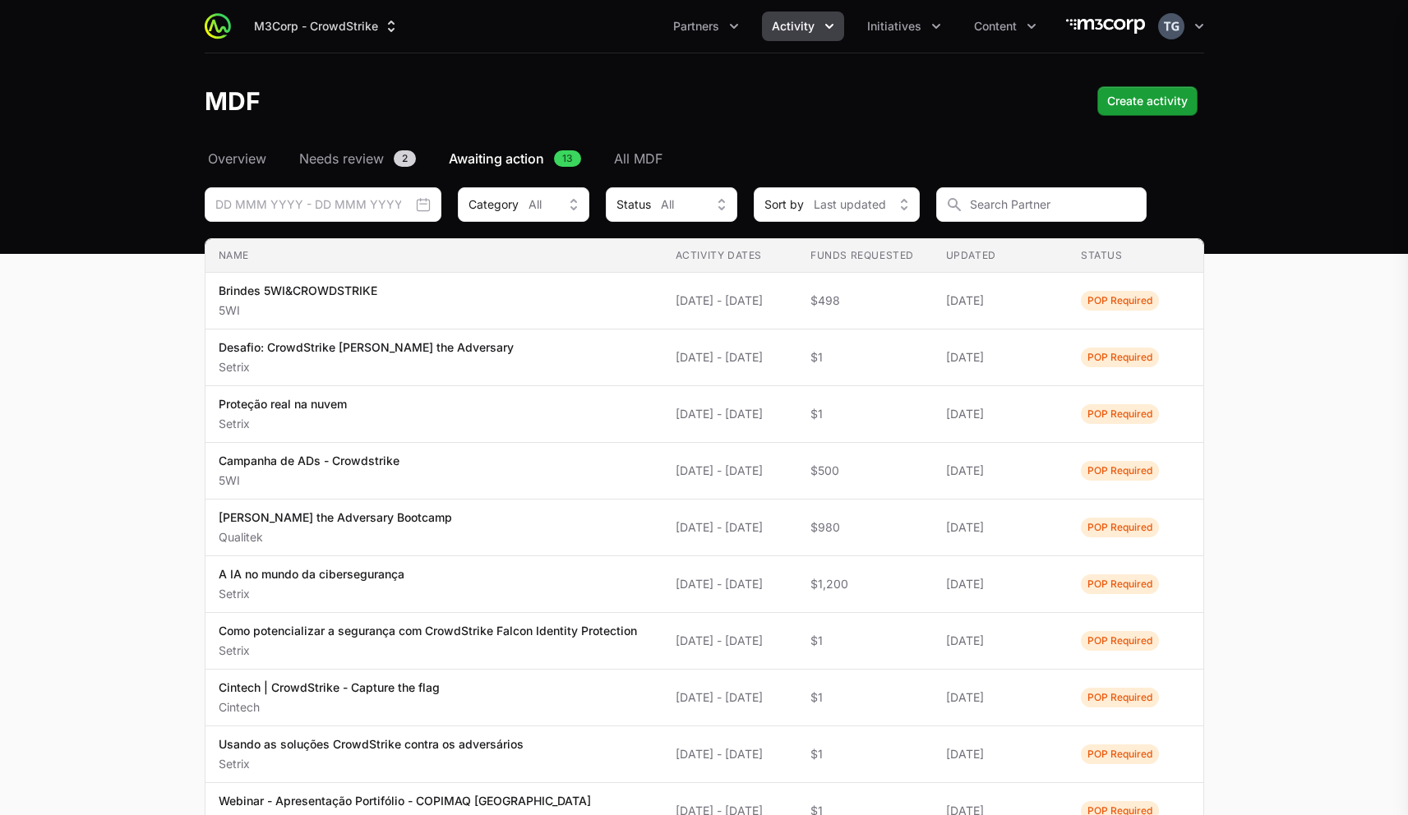
click at [357, 159] on div "Desafio: CrowdStrike [PERSON_NAME] the Adversary CrowdStrike · Other POP Requir…" at bounding box center [704, 407] width 1408 height 815
click at [327, 155] on span "Needs review" at bounding box center [341, 159] width 85 height 20
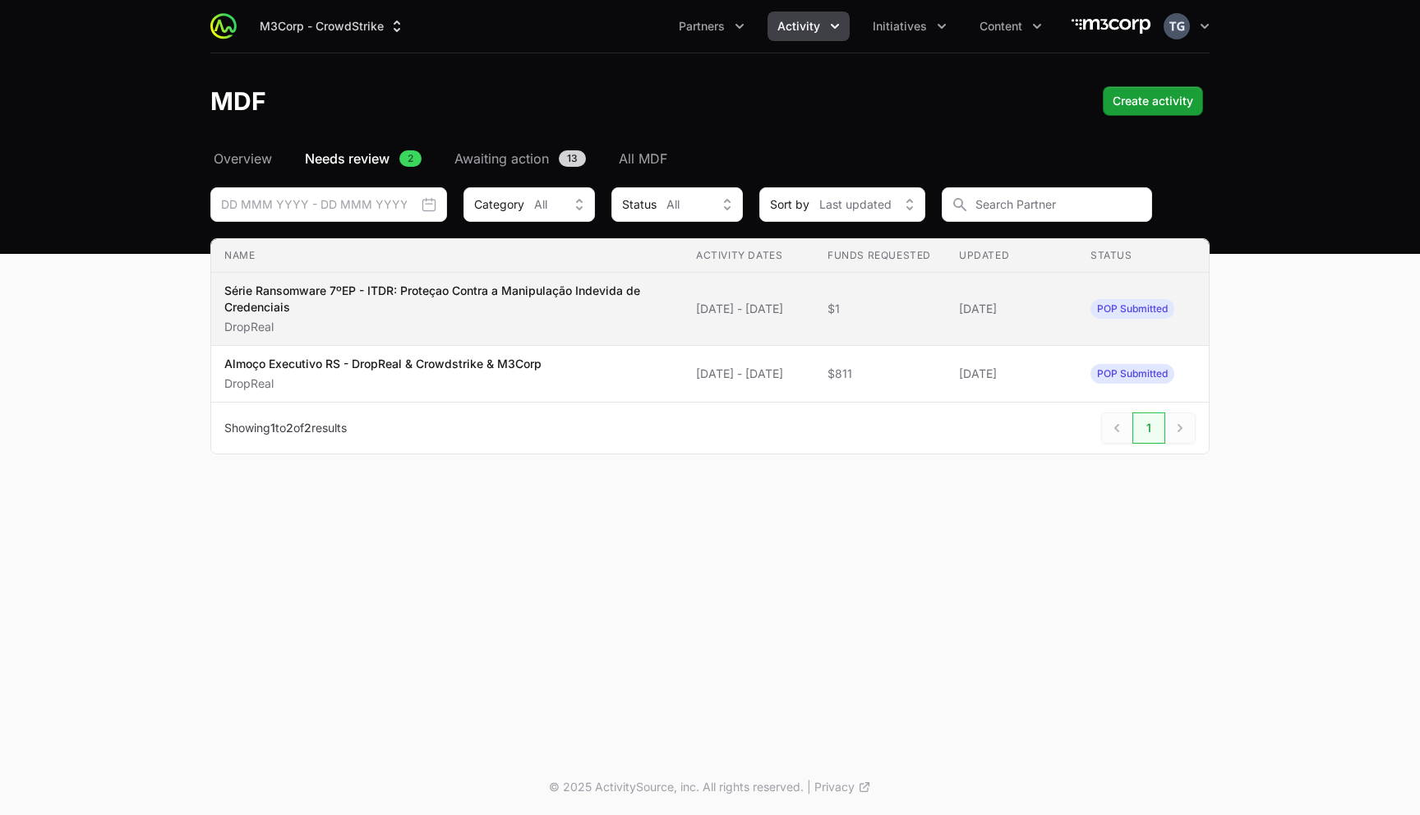
click at [887, 302] on span "$1" at bounding box center [880, 309] width 105 height 16
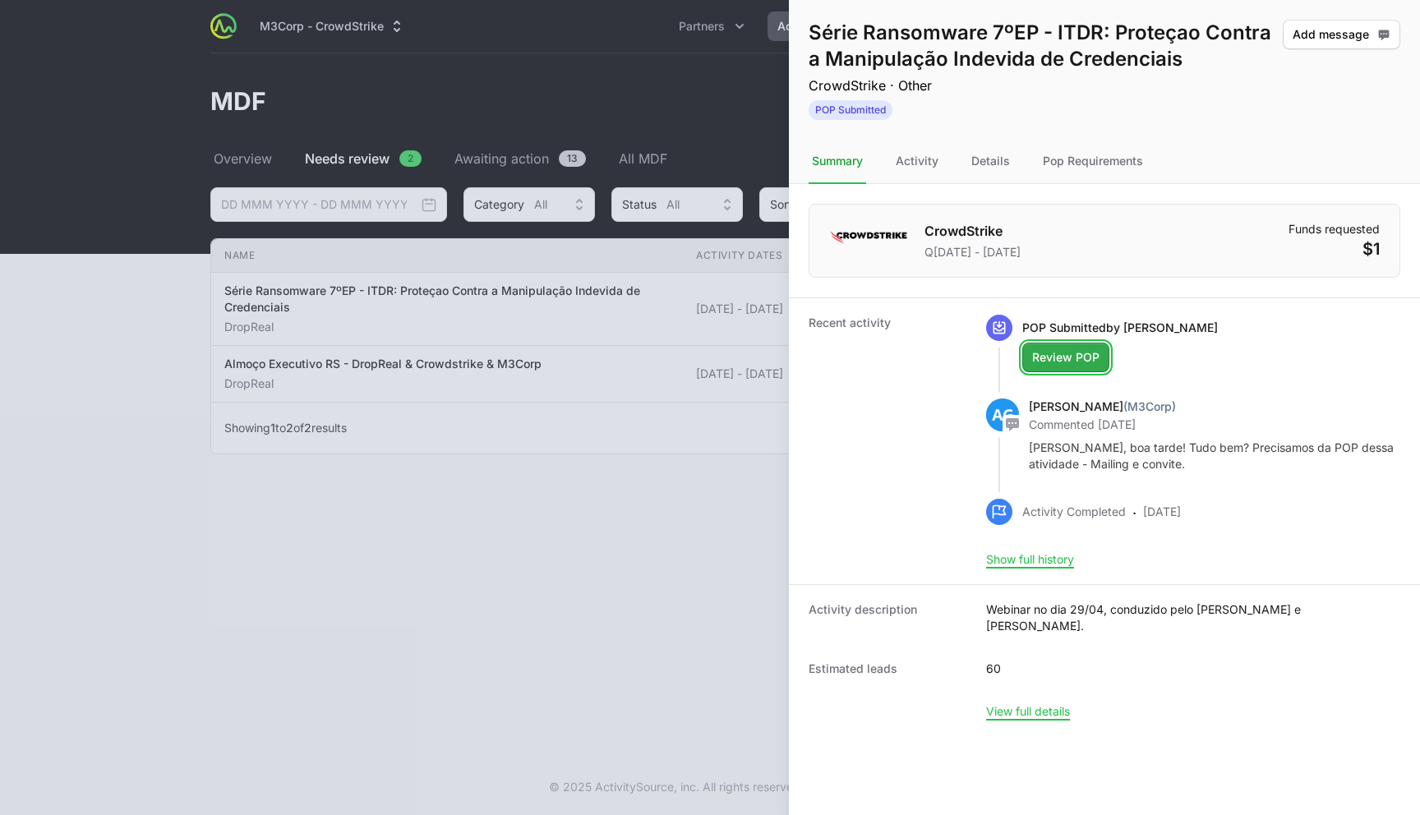
click at [1077, 362] on span "Review POP" at bounding box center [1065, 358] width 67 height 20
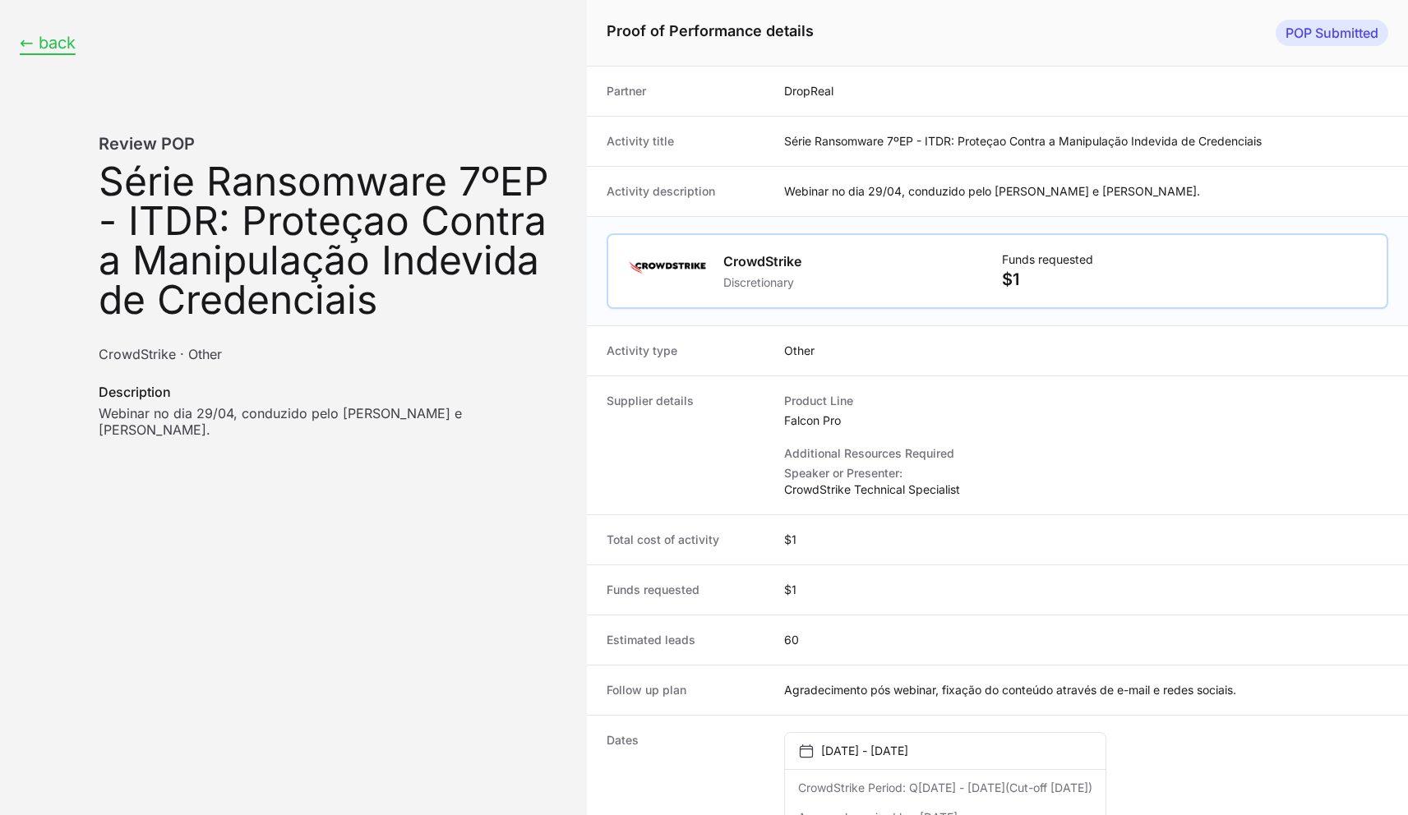
click at [50, 41] on button "← back" at bounding box center [48, 43] width 56 height 21
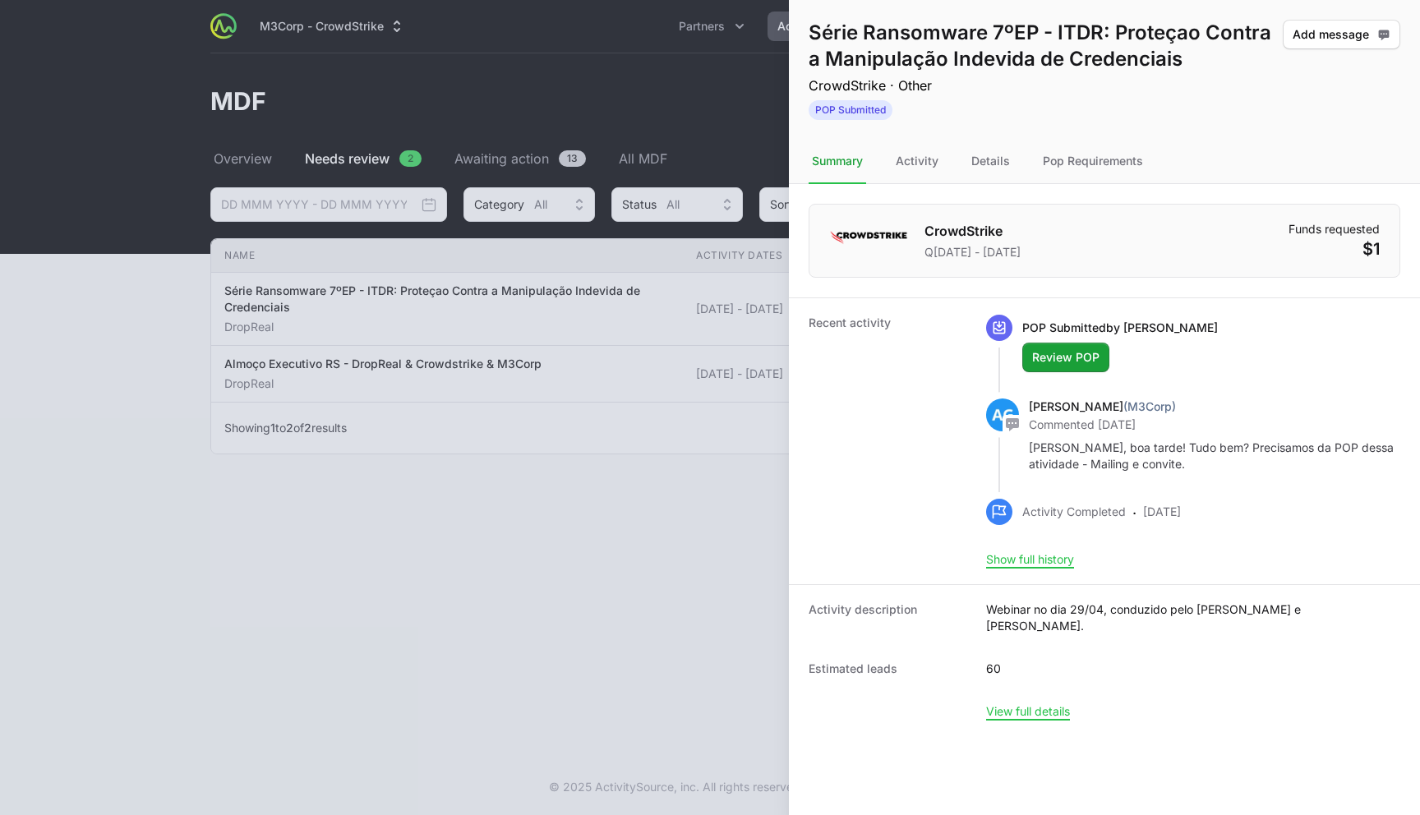
click at [392, 79] on div at bounding box center [710, 407] width 1420 height 815
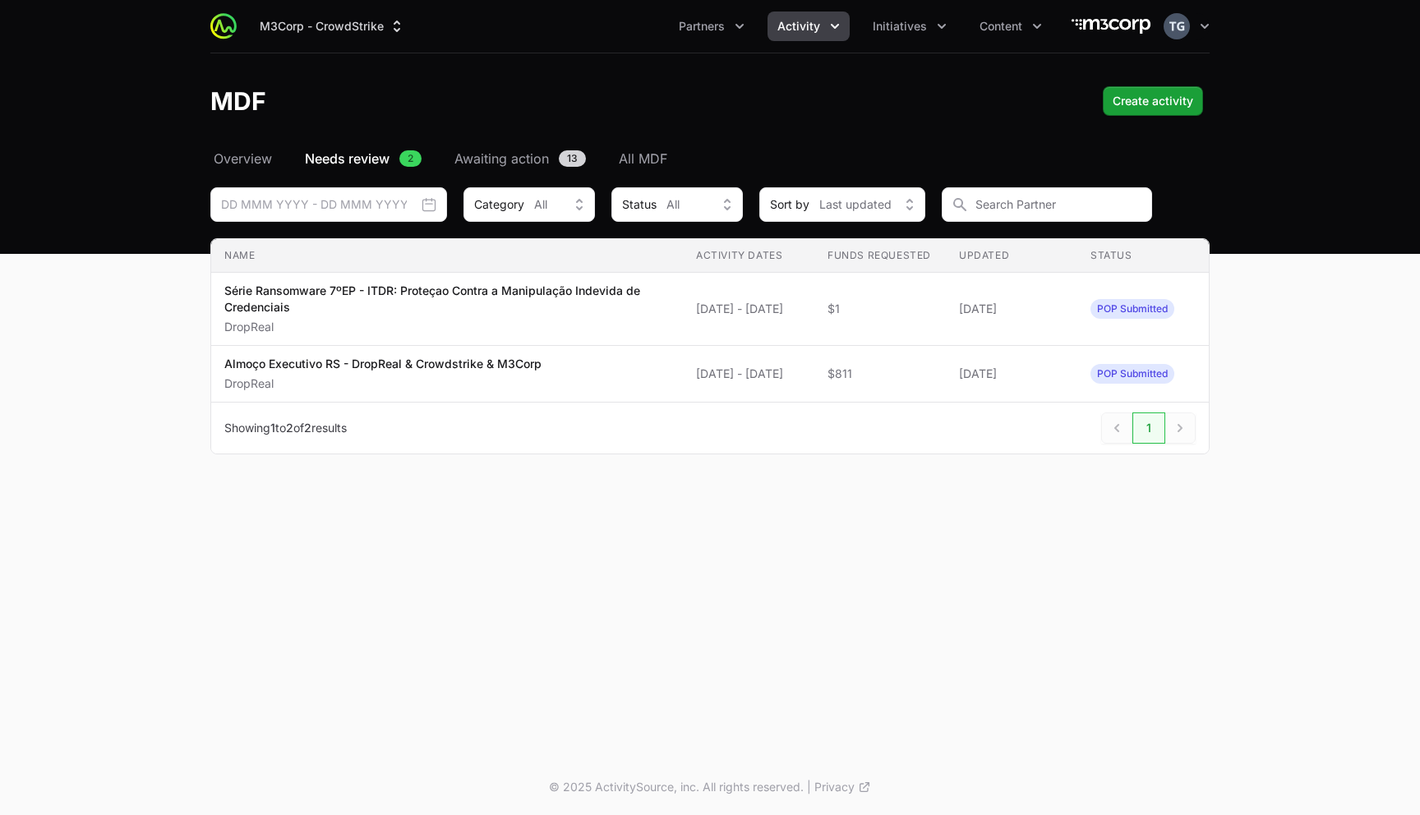
click at [420, 23] on div "M3Corp - CrowdStrike Partners Activity Initiatives Content" at bounding box center [657, 27] width 815 height 30
click at [369, 21] on button "M3Corp - CrowdStrike" at bounding box center [332, 27] width 165 height 30
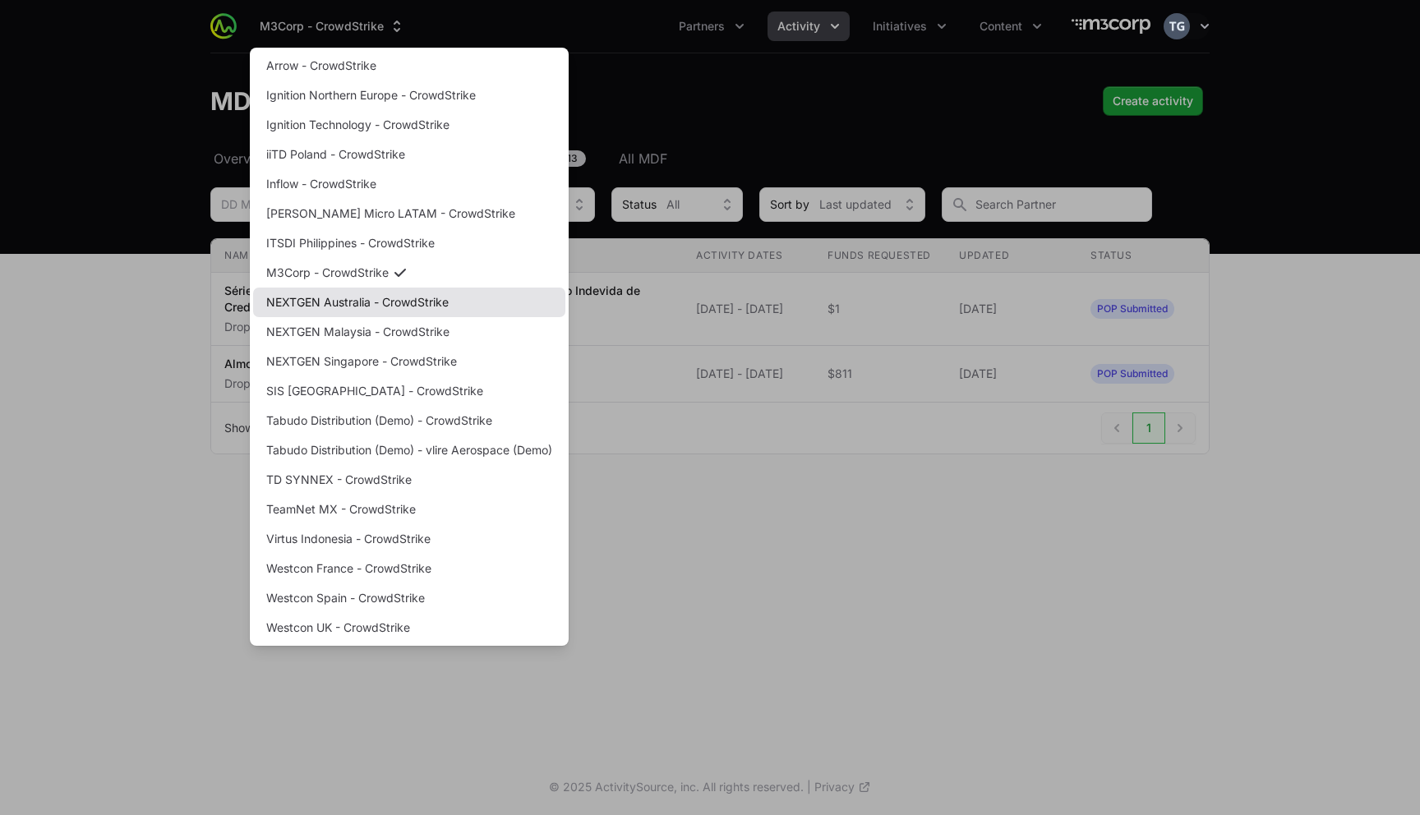
click at [369, 306] on link "NEXTGEN Australia - CrowdStrike" at bounding box center [409, 303] width 312 height 30
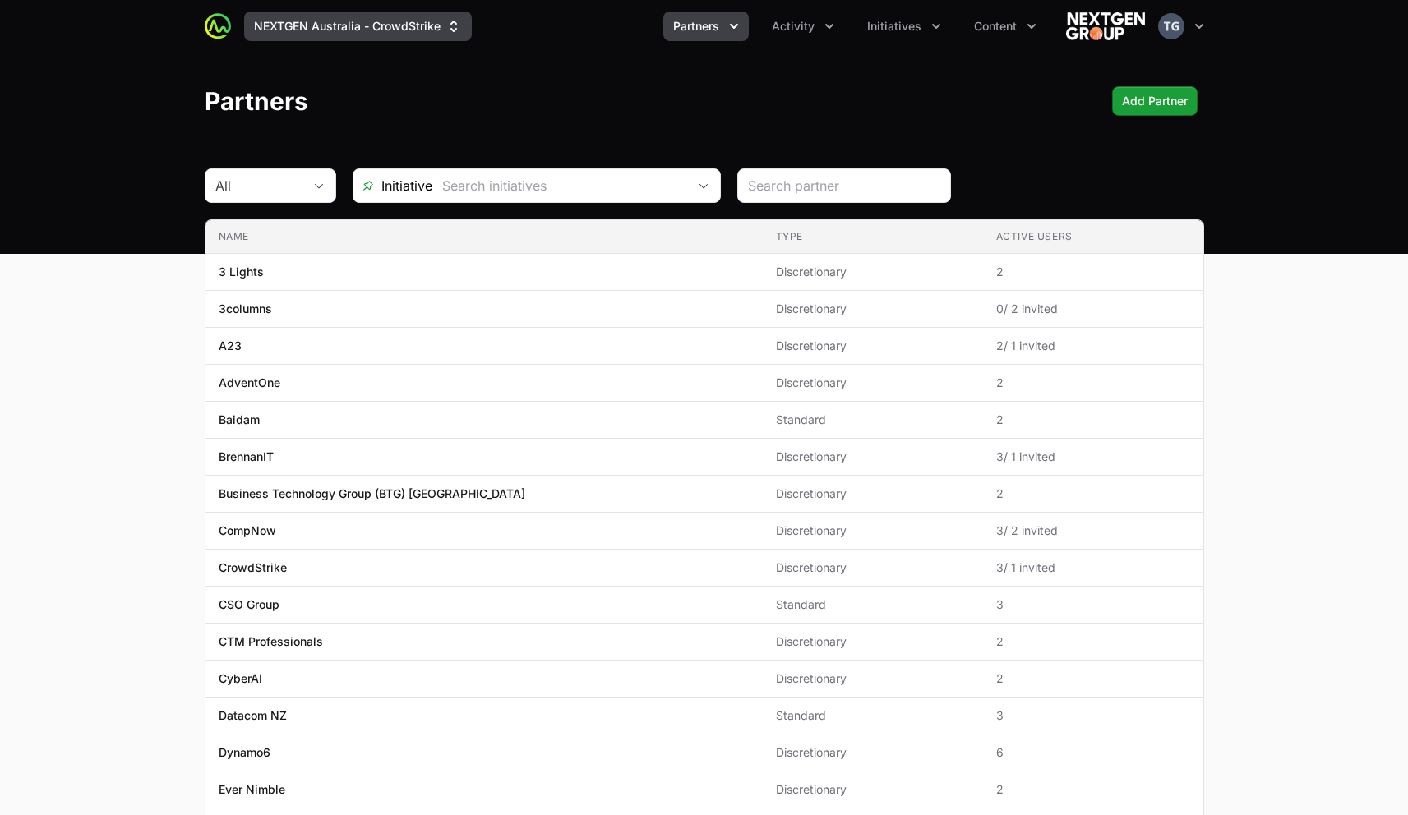
click at [313, 21] on button "NEXTGEN Australia - CrowdStrike" at bounding box center [358, 27] width 228 height 30
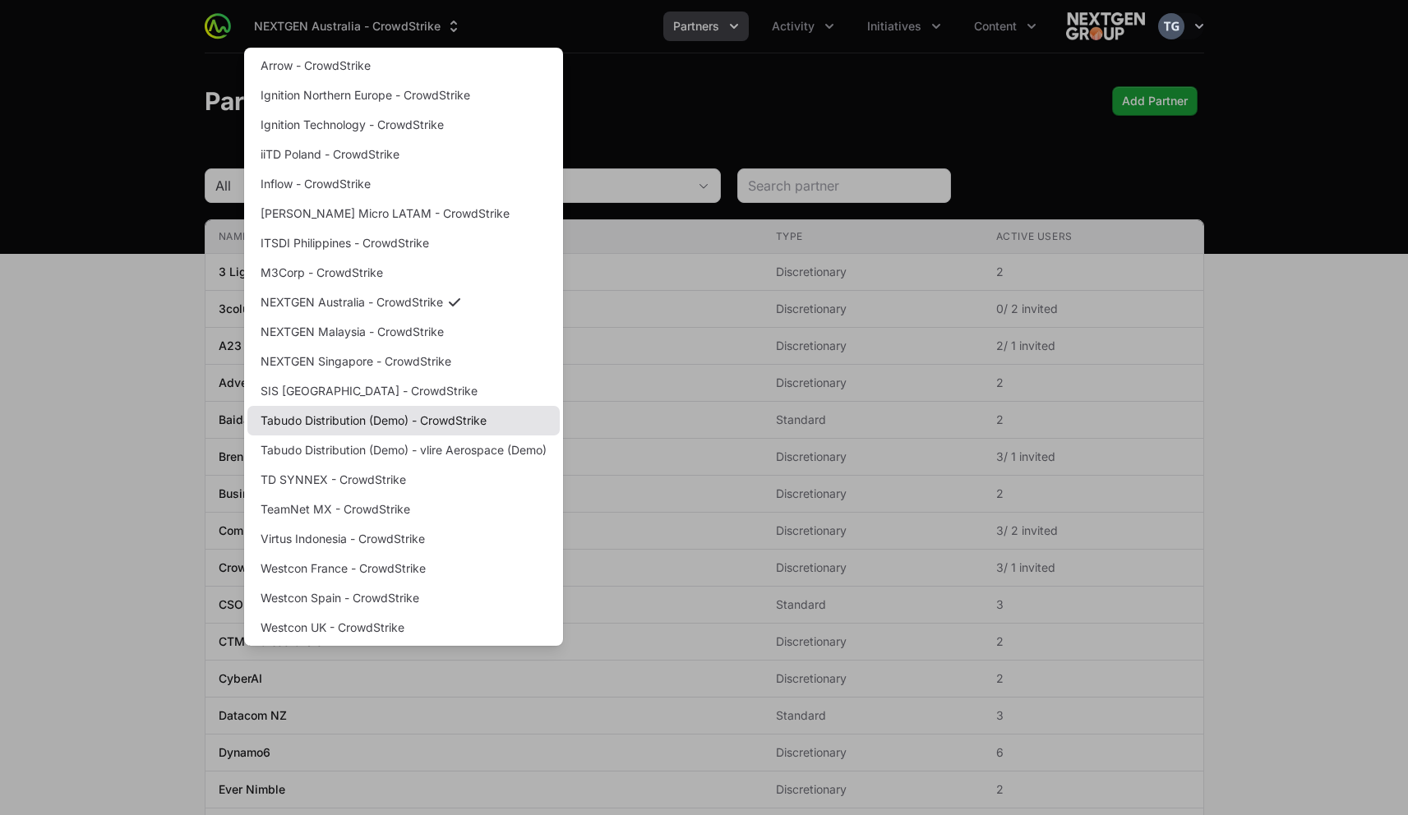
click at [344, 422] on link "Tabudo Distribution (Demo) - CrowdStrike" at bounding box center [403, 421] width 312 height 30
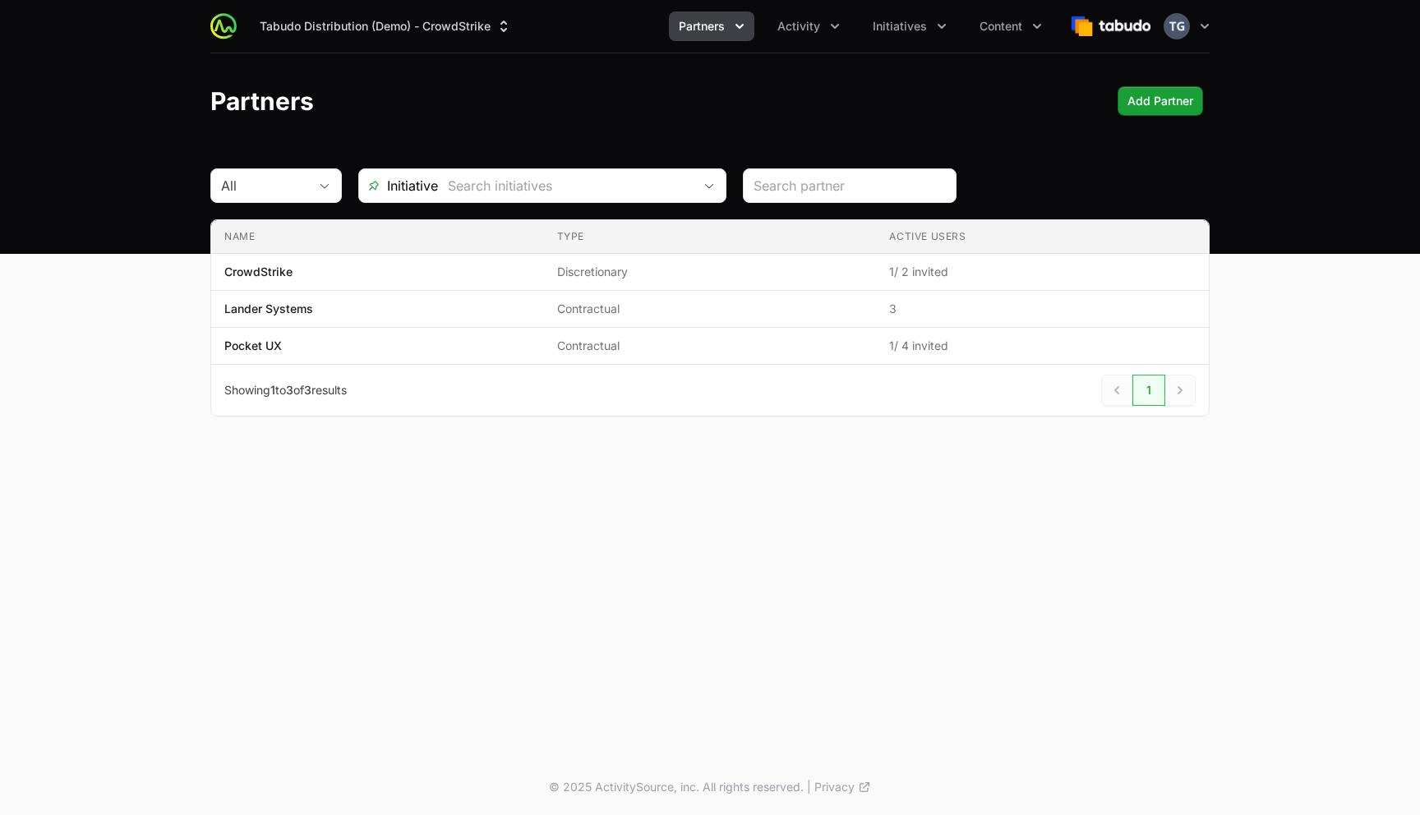
click at [703, 28] on span "Partners" at bounding box center [702, 26] width 46 height 16
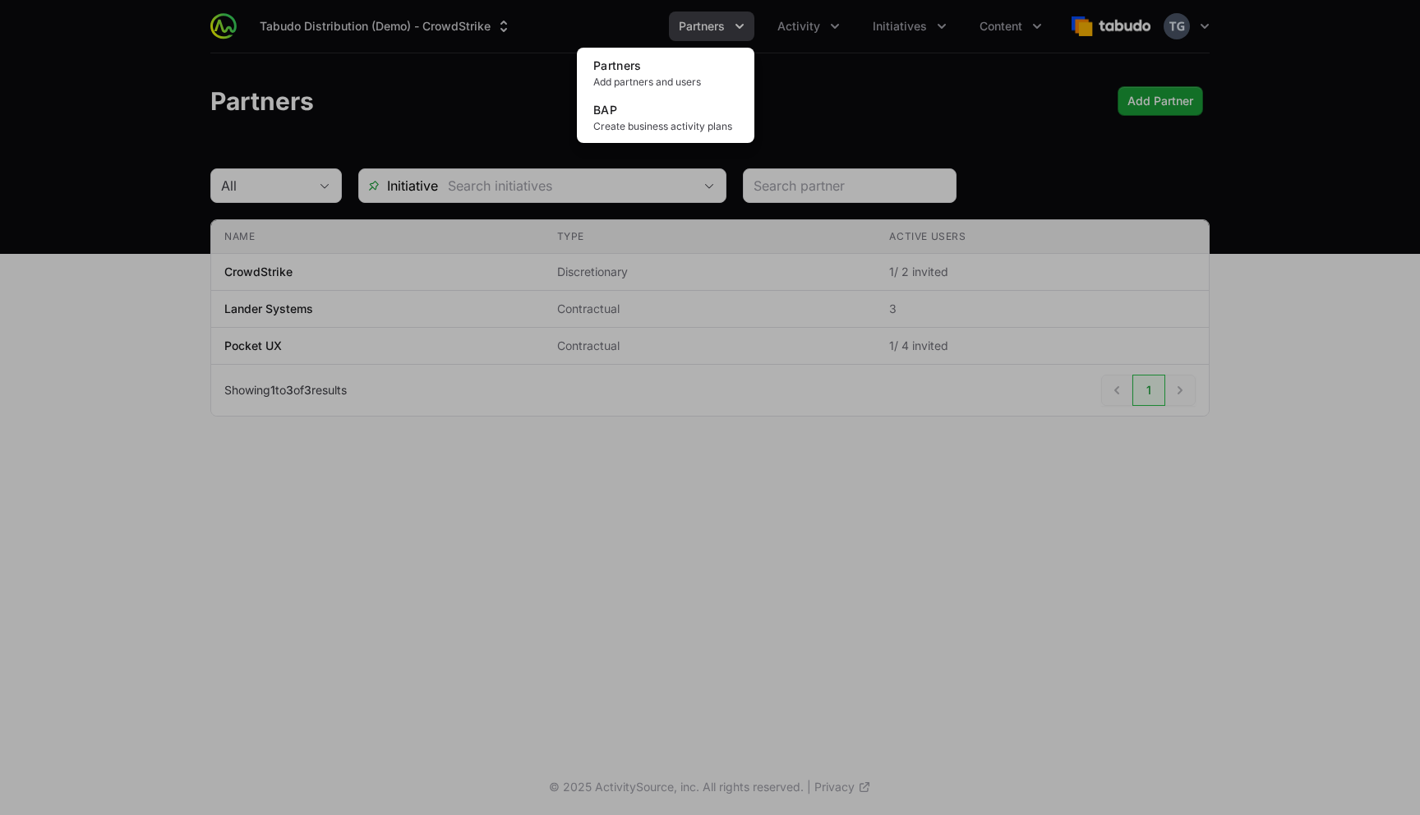
click at [813, 22] on div "Partners menu" at bounding box center [710, 407] width 1420 height 815
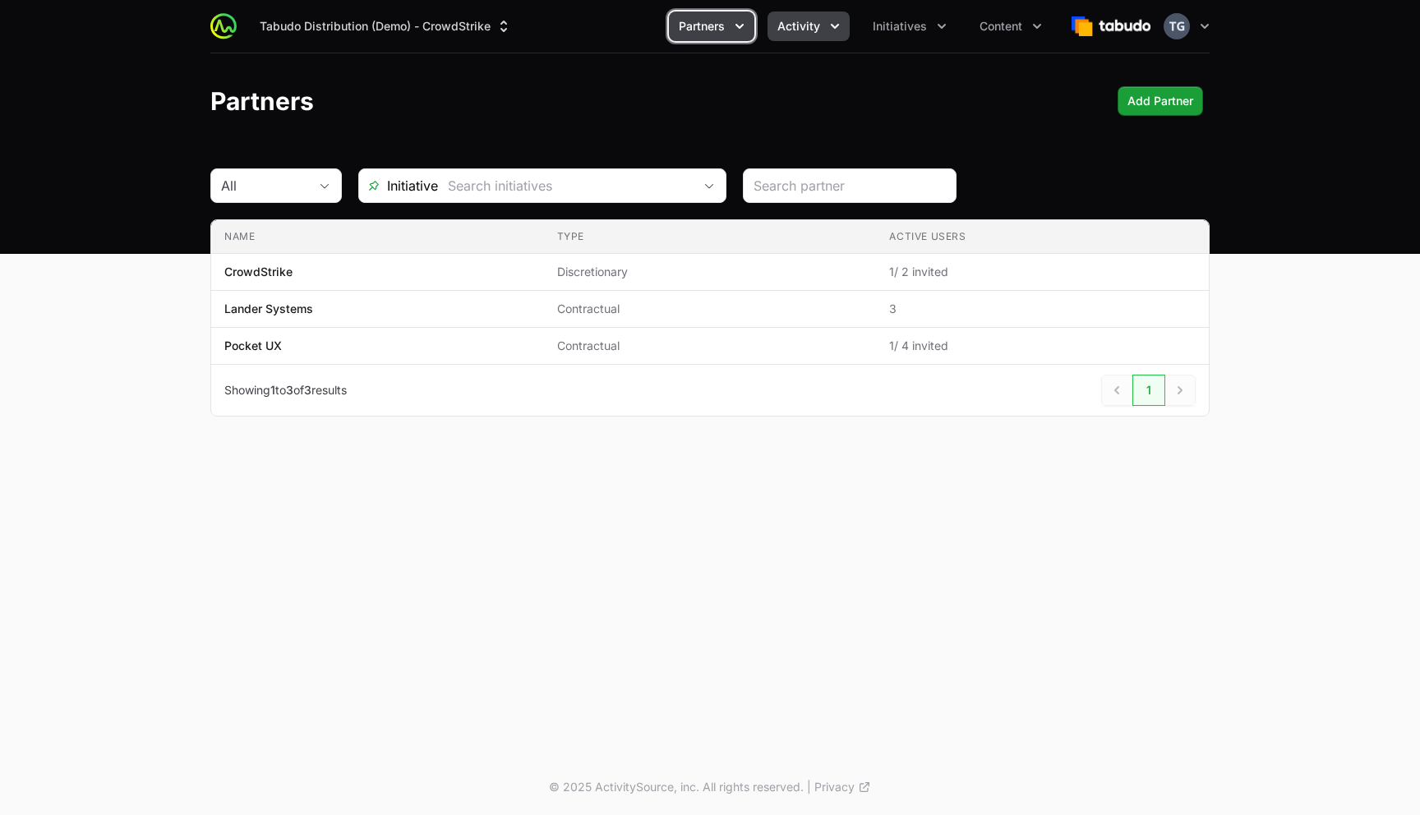
click at [809, 22] on span "Activity" at bounding box center [798, 26] width 43 height 16
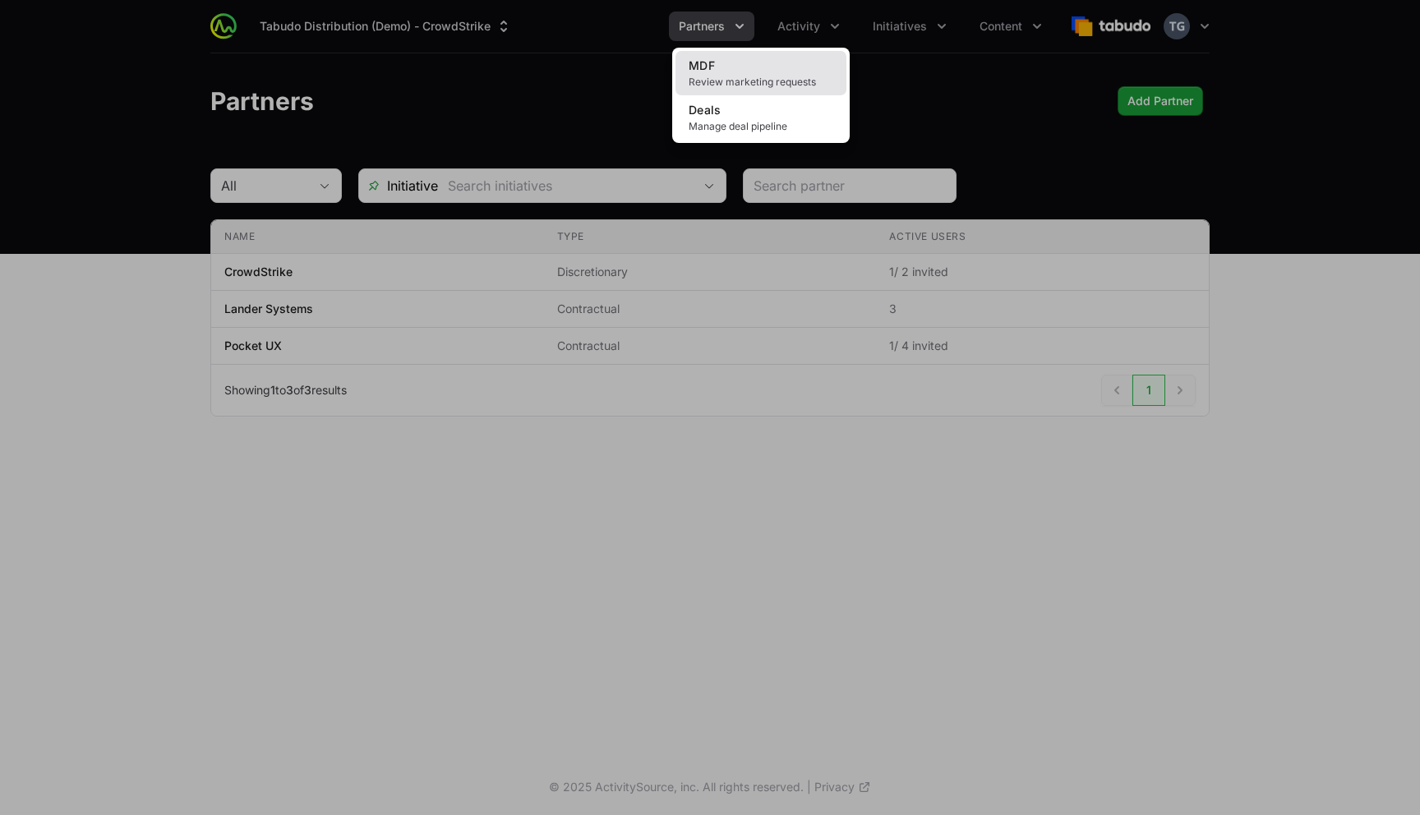
click at [711, 81] on span "Review marketing requests" at bounding box center [761, 82] width 145 height 13
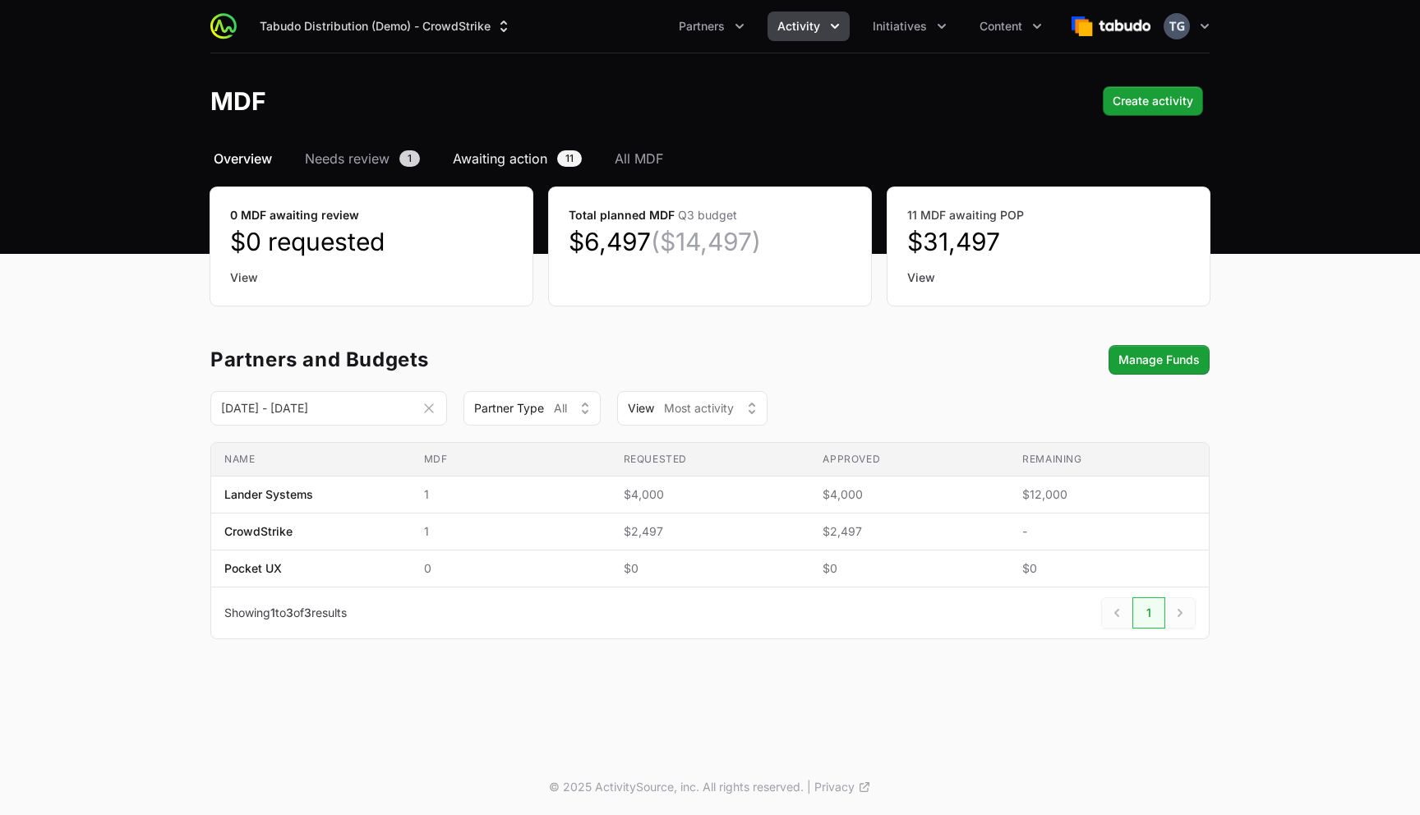
click at [528, 167] on span "Awaiting action" at bounding box center [500, 159] width 95 height 20
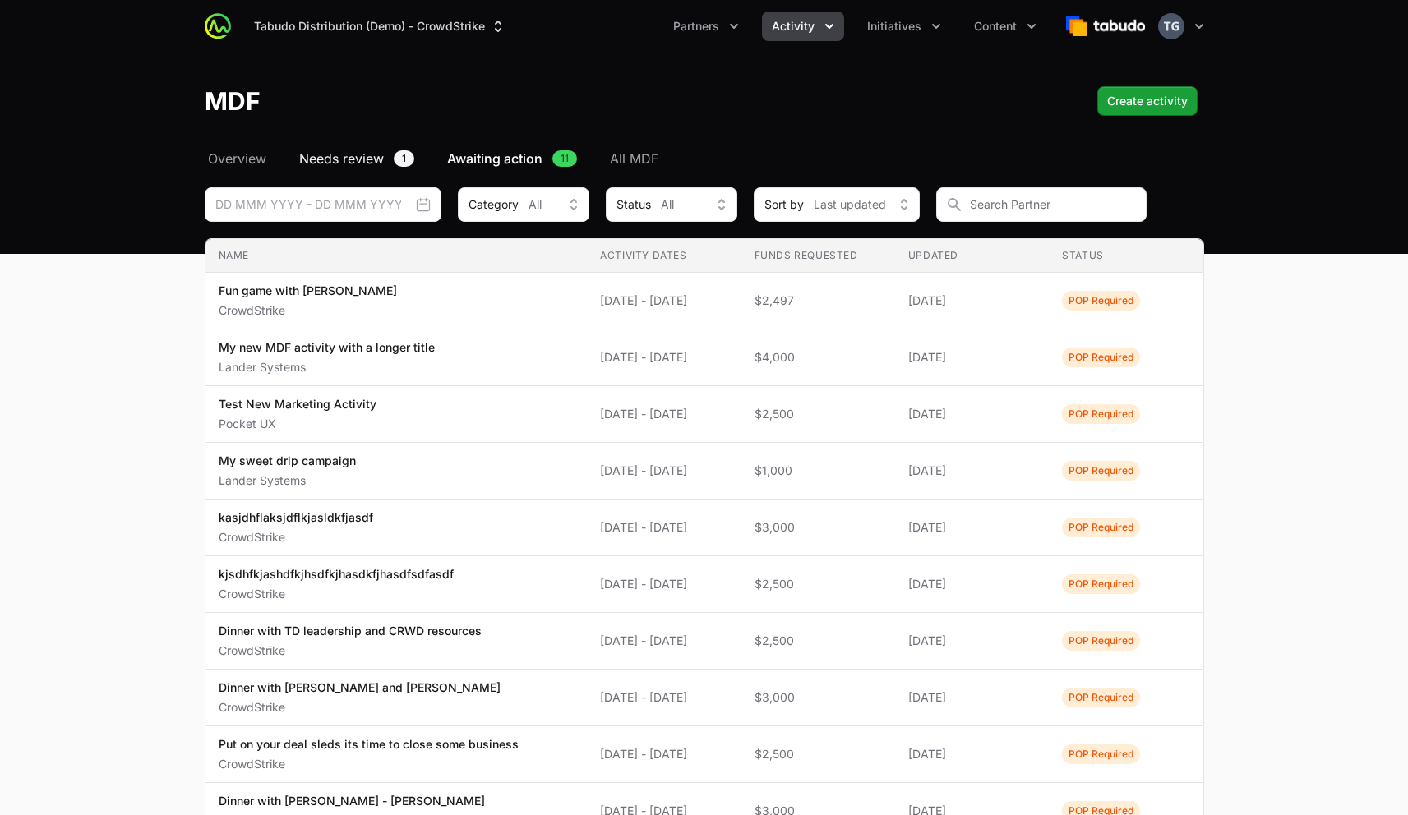
click at [357, 159] on span "Needs review" at bounding box center [341, 159] width 85 height 20
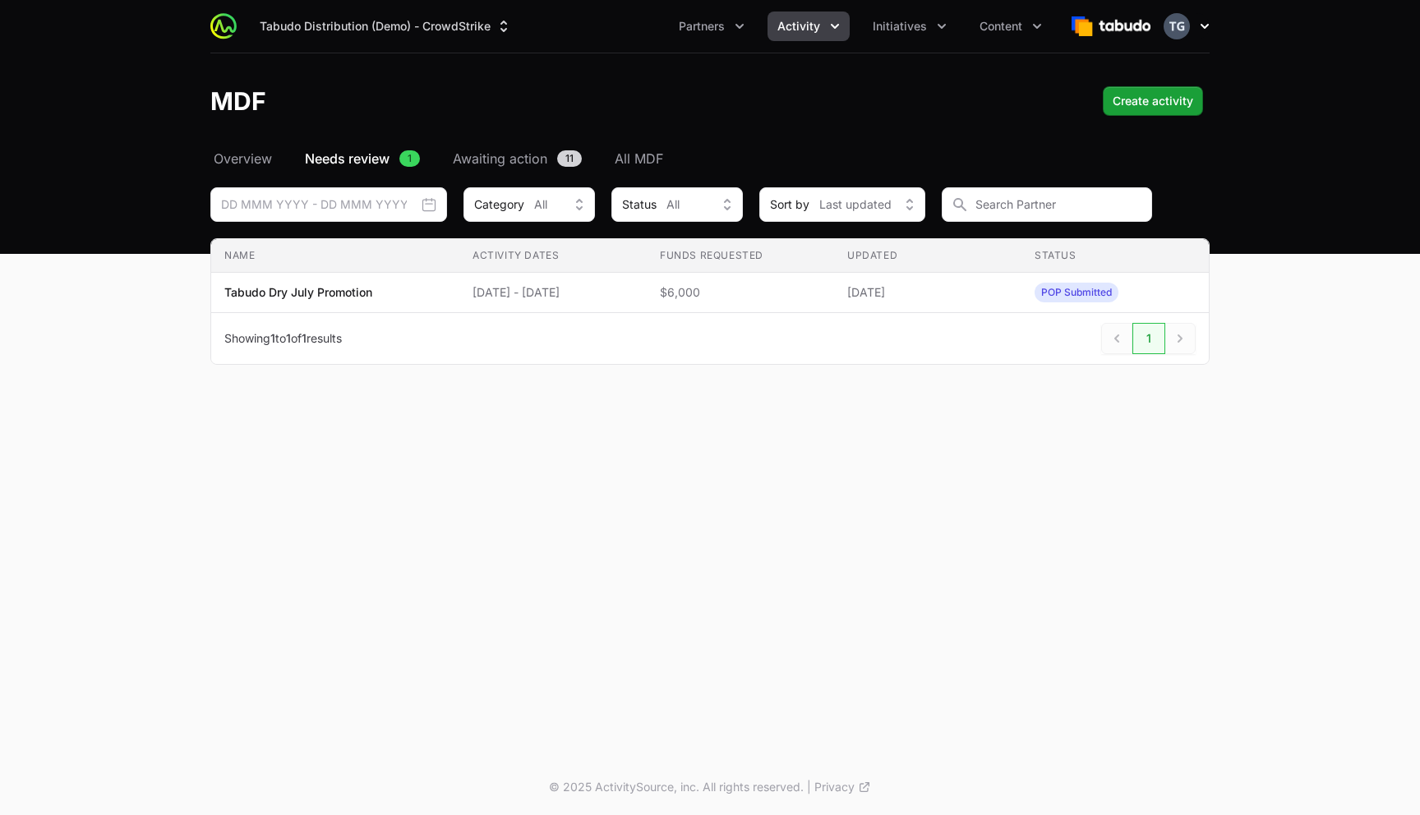
click at [1200, 30] on icon "button" at bounding box center [1205, 26] width 16 height 16
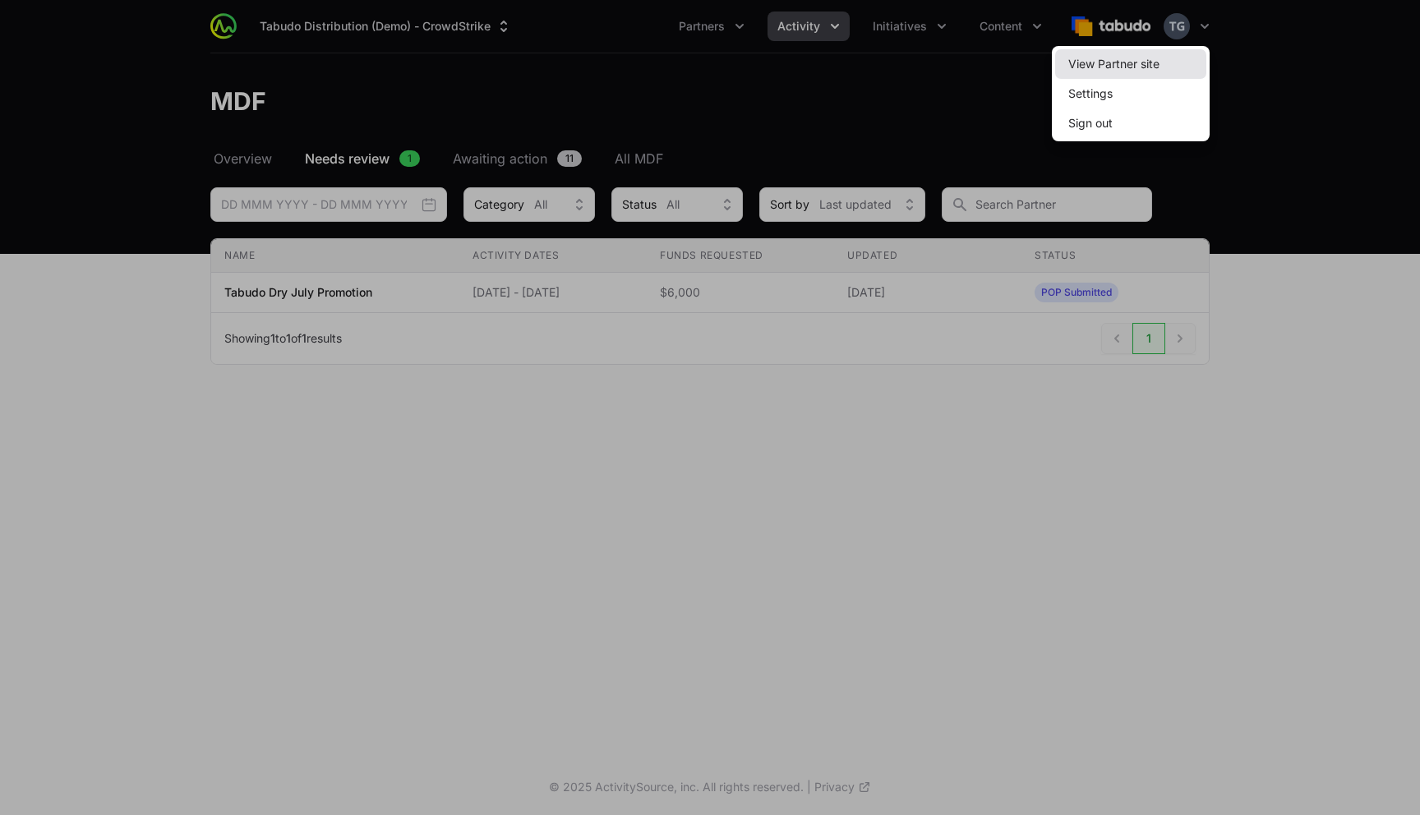
click at [1201, 55] on link "View Partner site" at bounding box center [1130, 64] width 151 height 30
click at [1176, 67] on link "View Partner site" at bounding box center [1130, 64] width 151 height 30
